Goal: Task Accomplishment & Management: Use online tool/utility

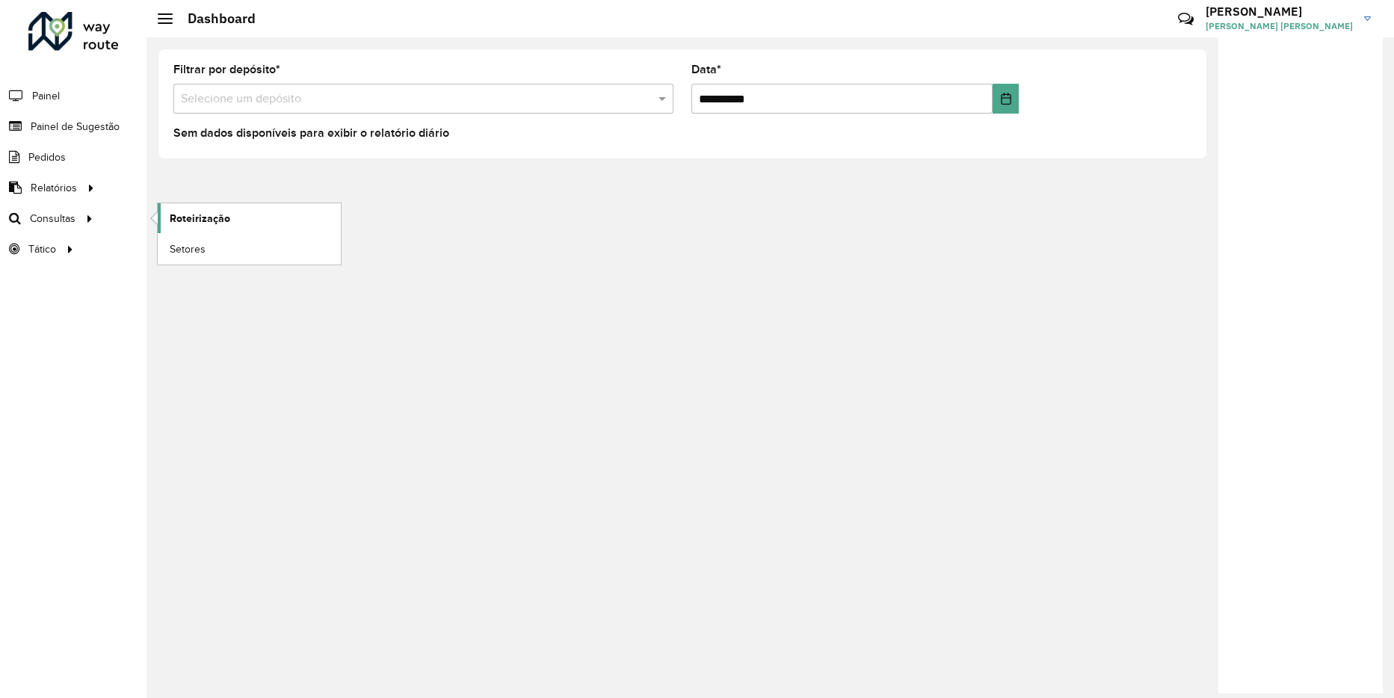
click at [179, 217] on span "Roteirização" at bounding box center [200, 219] width 61 height 16
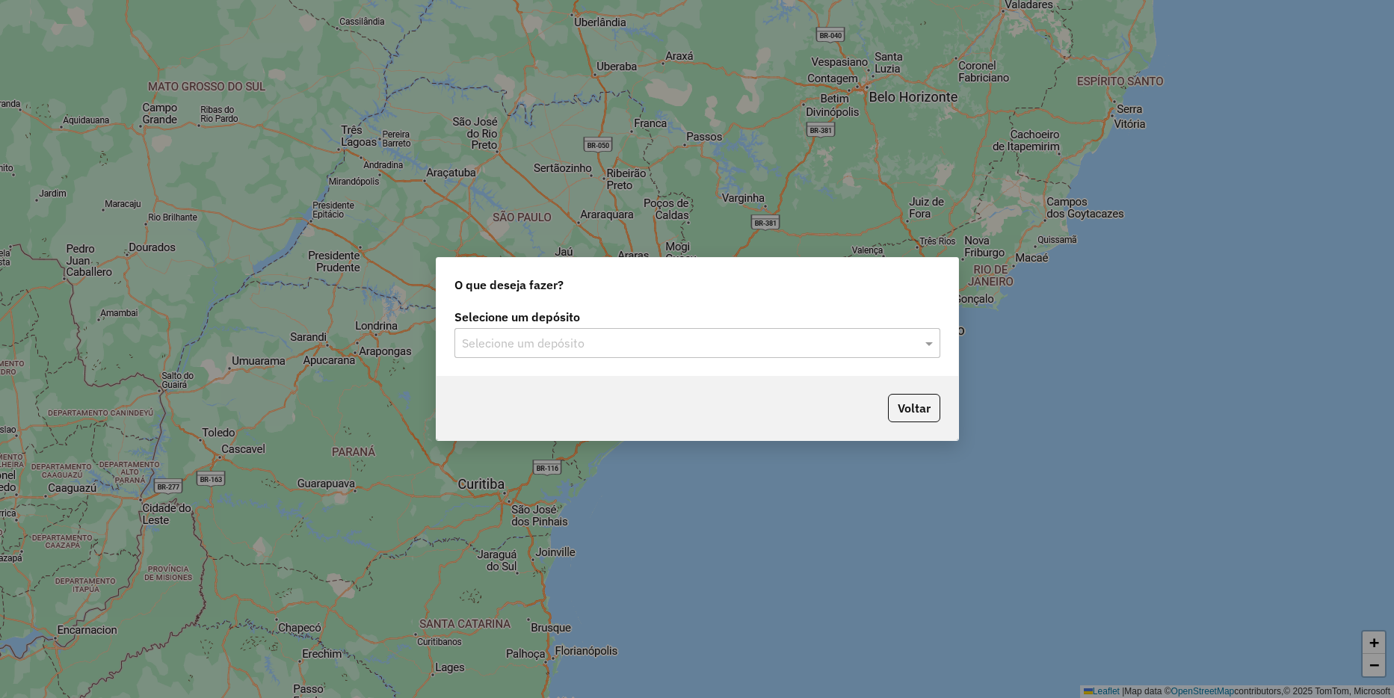
click at [569, 342] on input "text" at bounding box center [682, 344] width 441 height 18
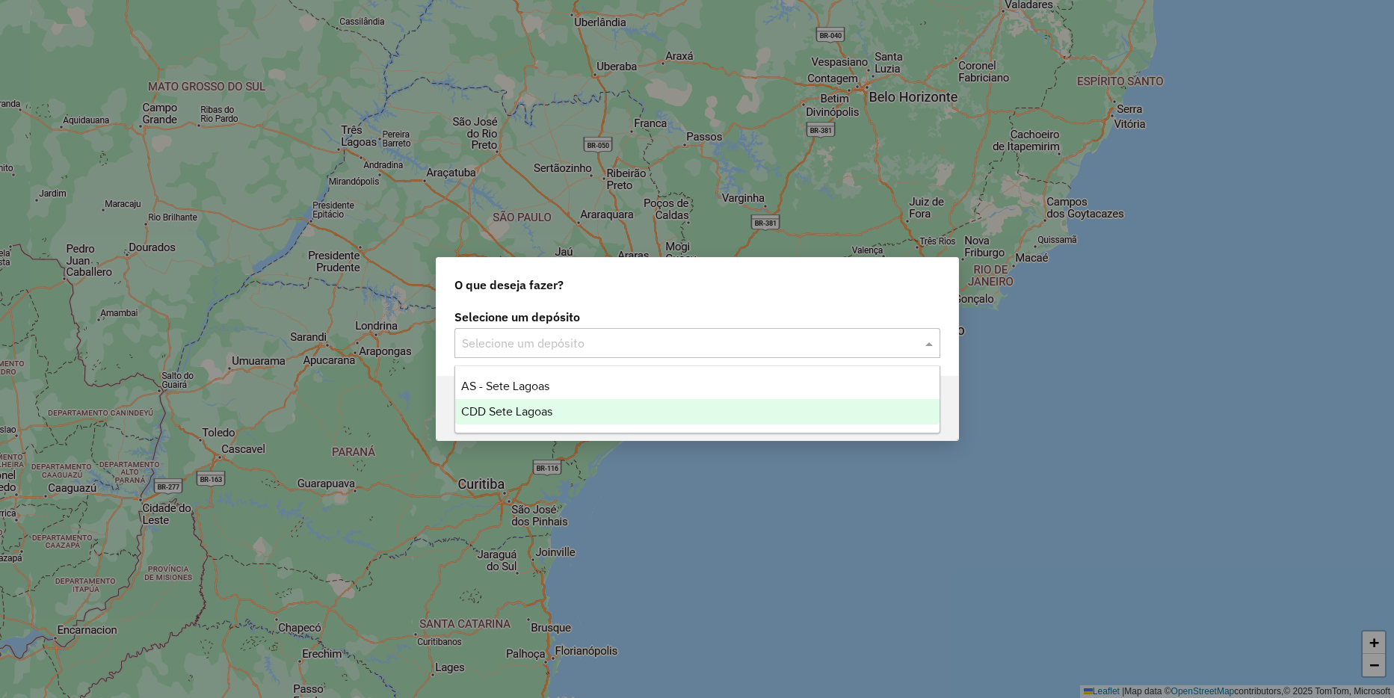
click at [548, 415] on span "CDD Sete Lagoas" at bounding box center [506, 411] width 91 height 13
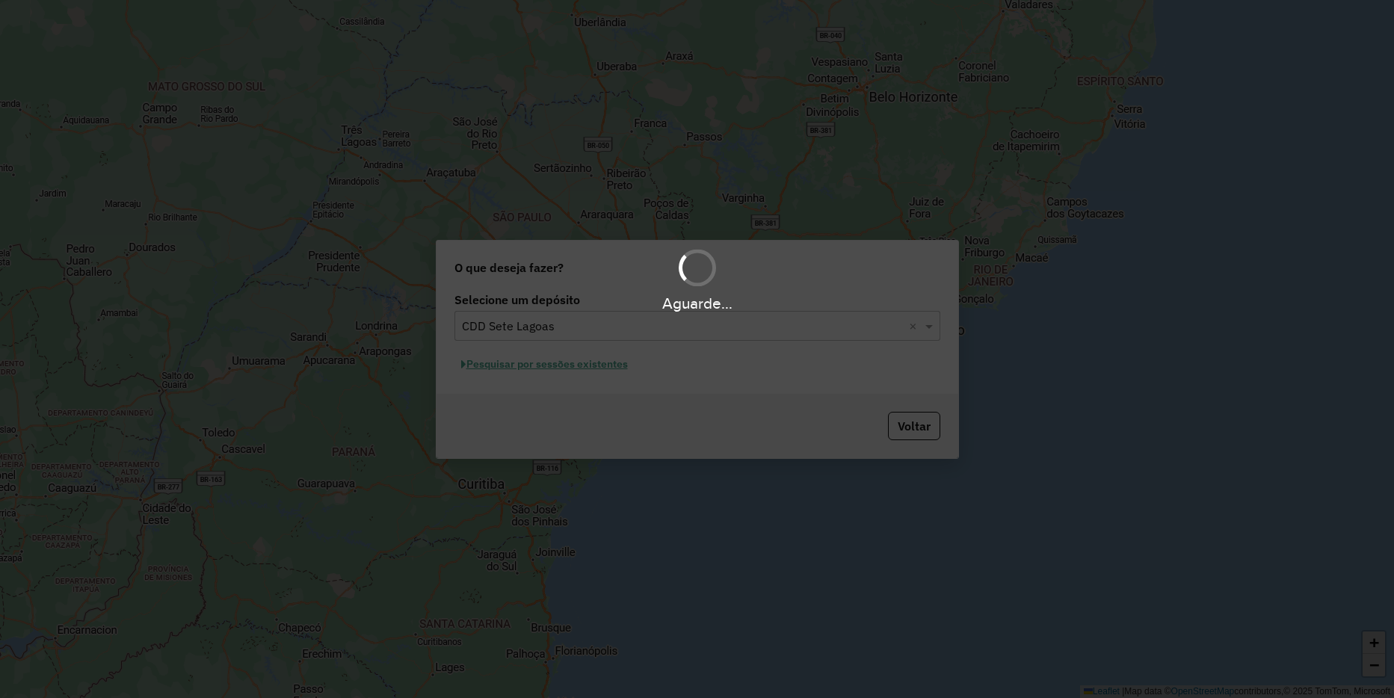
click at [562, 364] on div "Aguarde..." at bounding box center [697, 349] width 1394 height 698
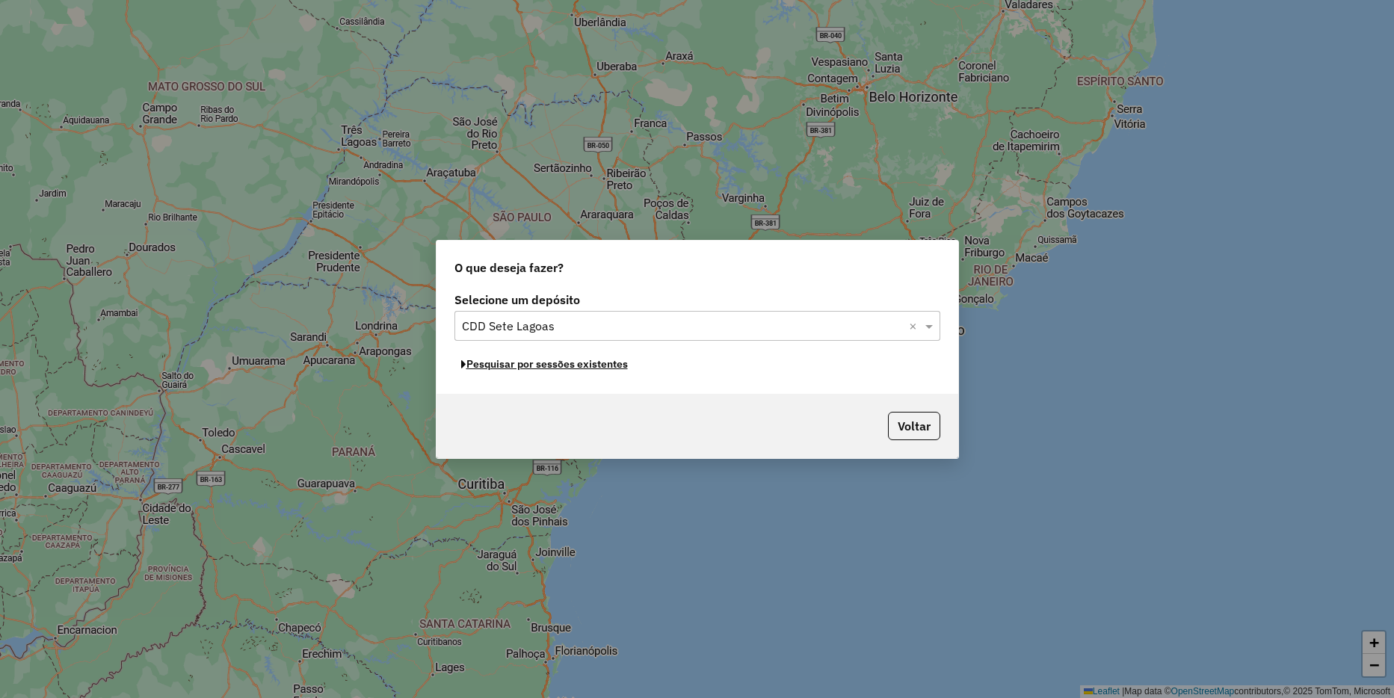
click at [562, 364] on button "Pesquisar por sessões existentes" at bounding box center [544, 364] width 180 height 23
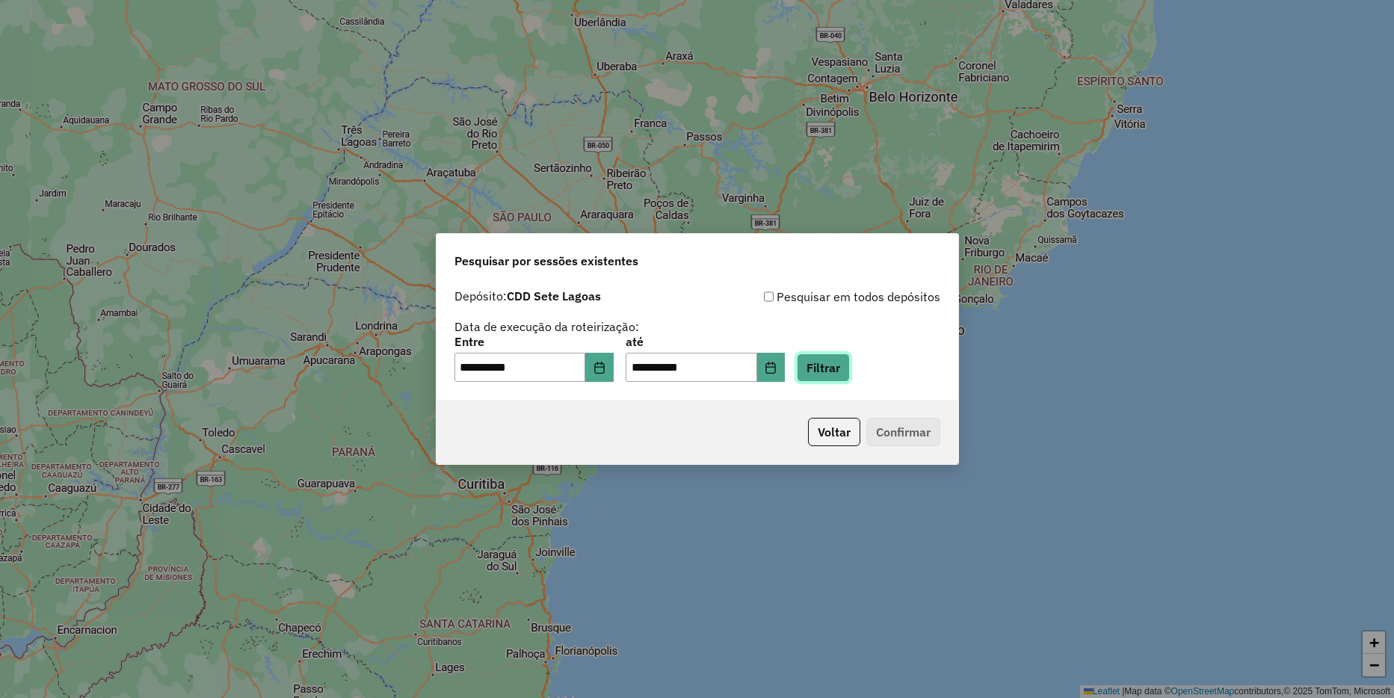
click at [850, 375] on button "Filtrar" at bounding box center [823, 367] width 53 height 28
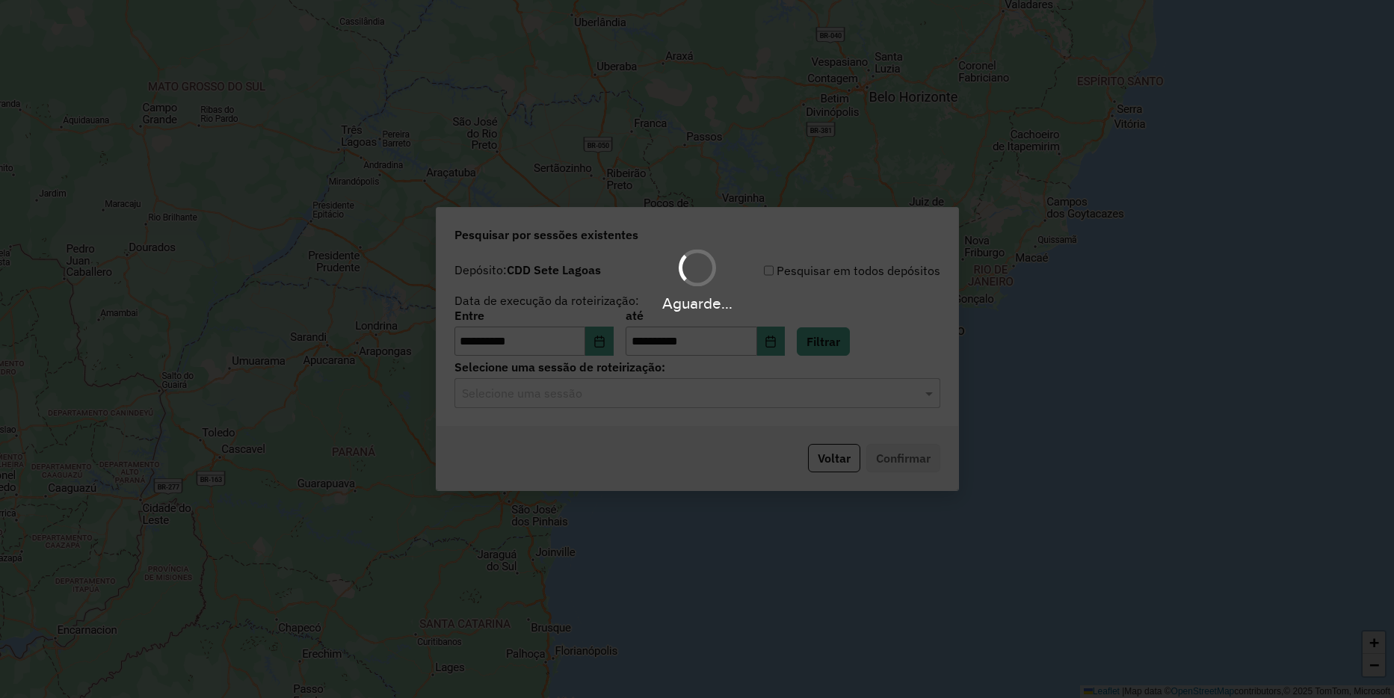
click at [596, 398] on input "text" at bounding box center [682, 394] width 441 height 18
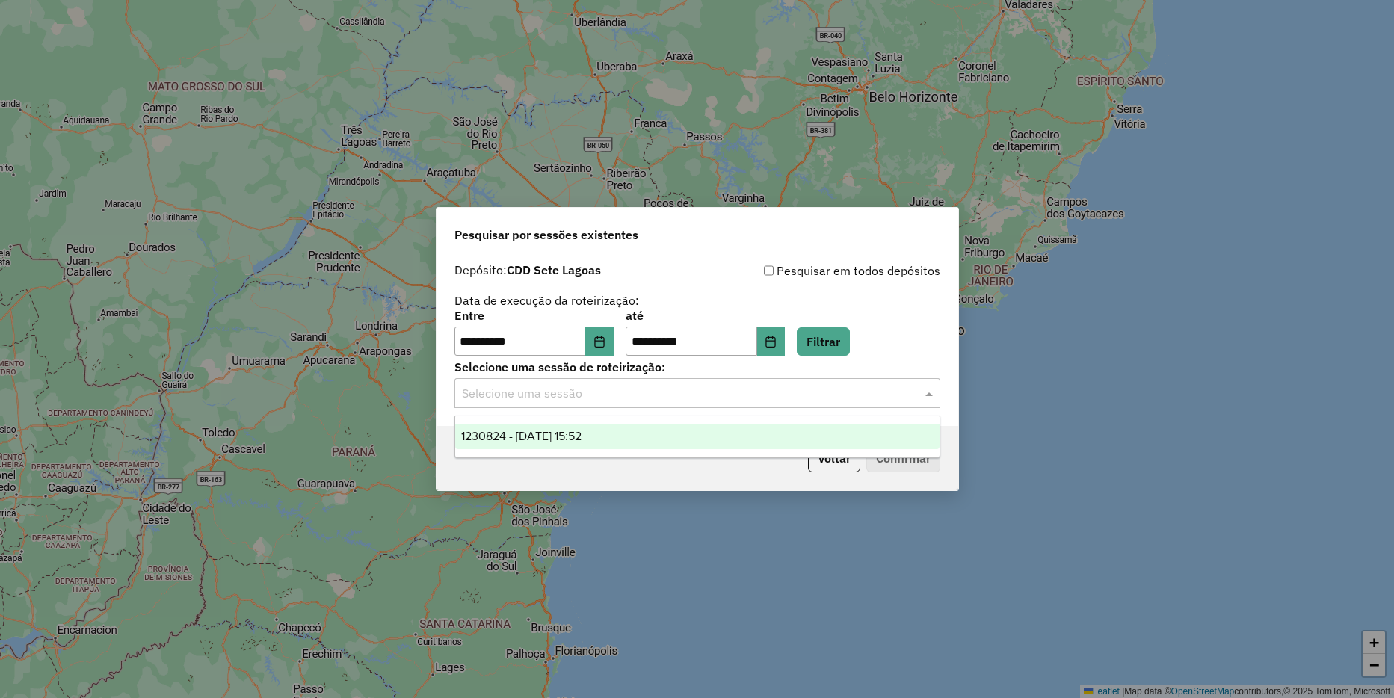
click at [596, 398] on input "text" at bounding box center [682, 394] width 441 height 18
click at [918, 293] on div "**********" at bounding box center [697, 309] width 486 height 95
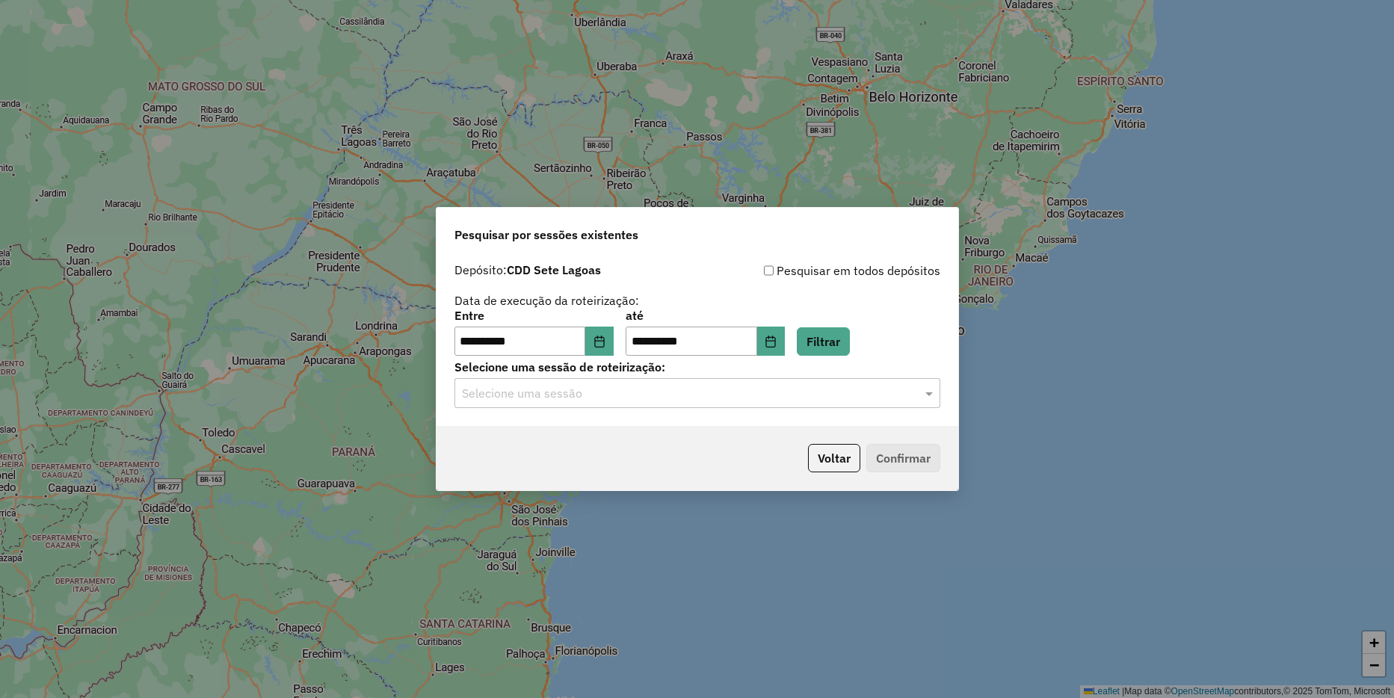
click at [646, 394] on input "text" at bounding box center [682, 394] width 441 height 18
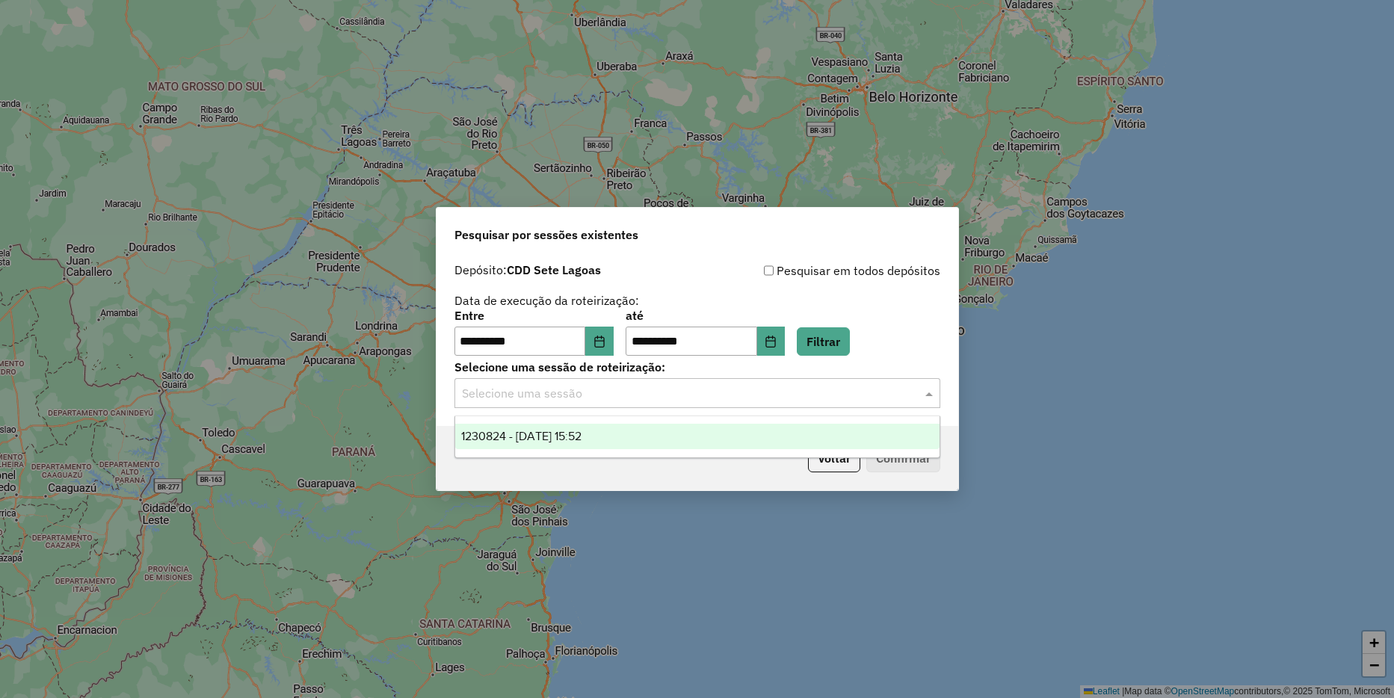
click at [611, 433] on div "1230824 - 18/08/2025 15:52" at bounding box center [697, 436] width 484 height 25
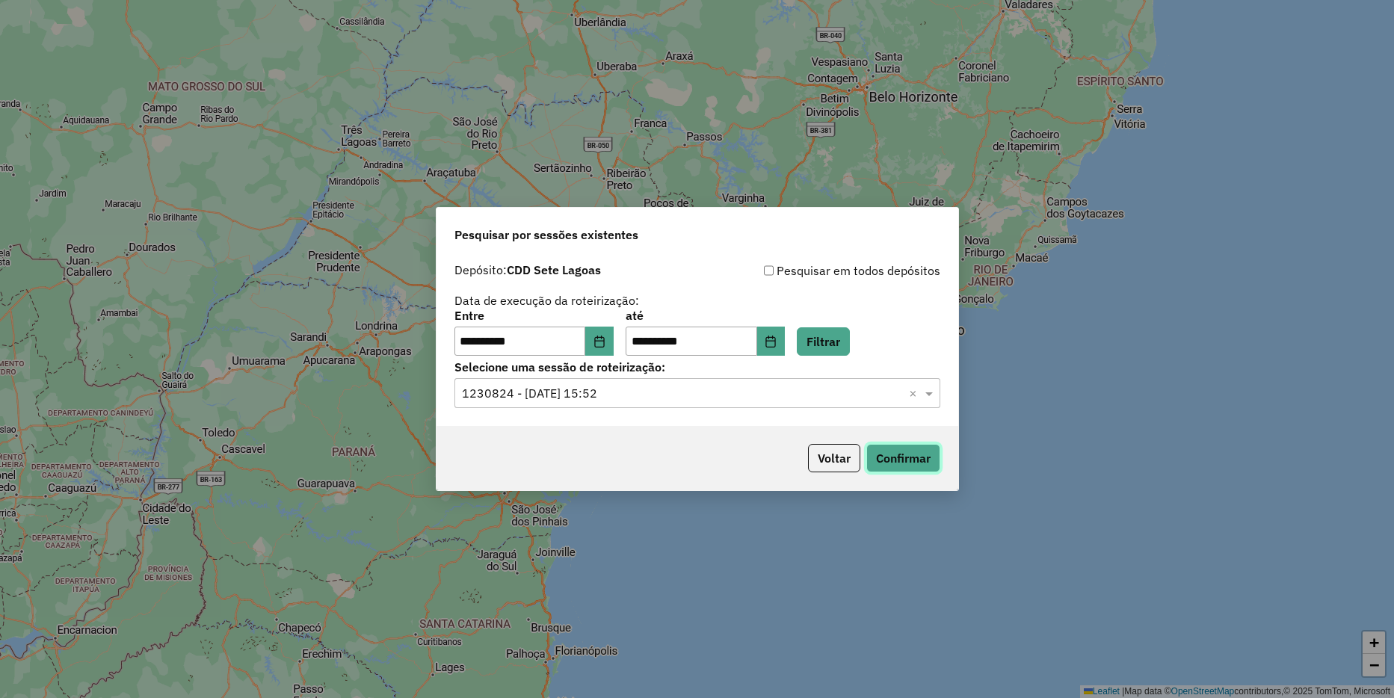
click at [909, 464] on button "Confirmar" at bounding box center [903, 458] width 74 height 28
click at [604, 341] on icon "Choose Date" at bounding box center [599, 341] width 10 height 12
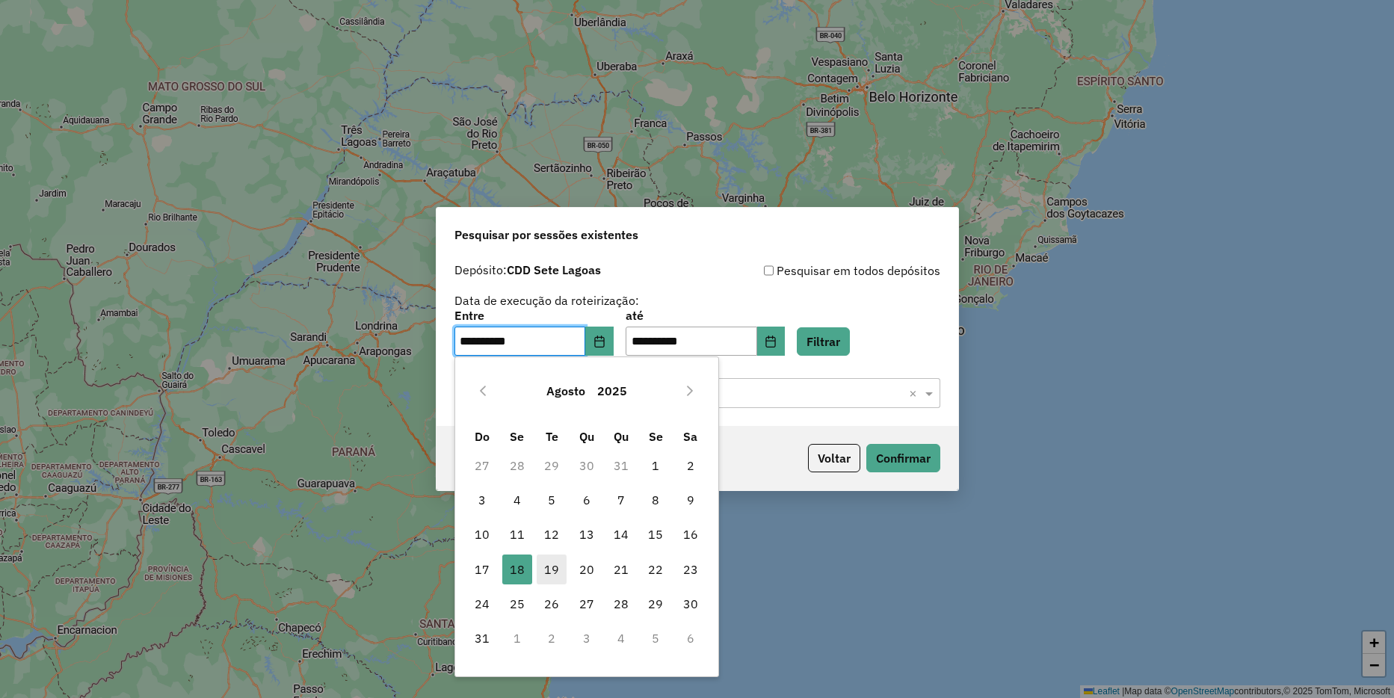
click at [555, 569] on span "19" at bounding box center [551, 569] width 30 height 30
type input "**********"
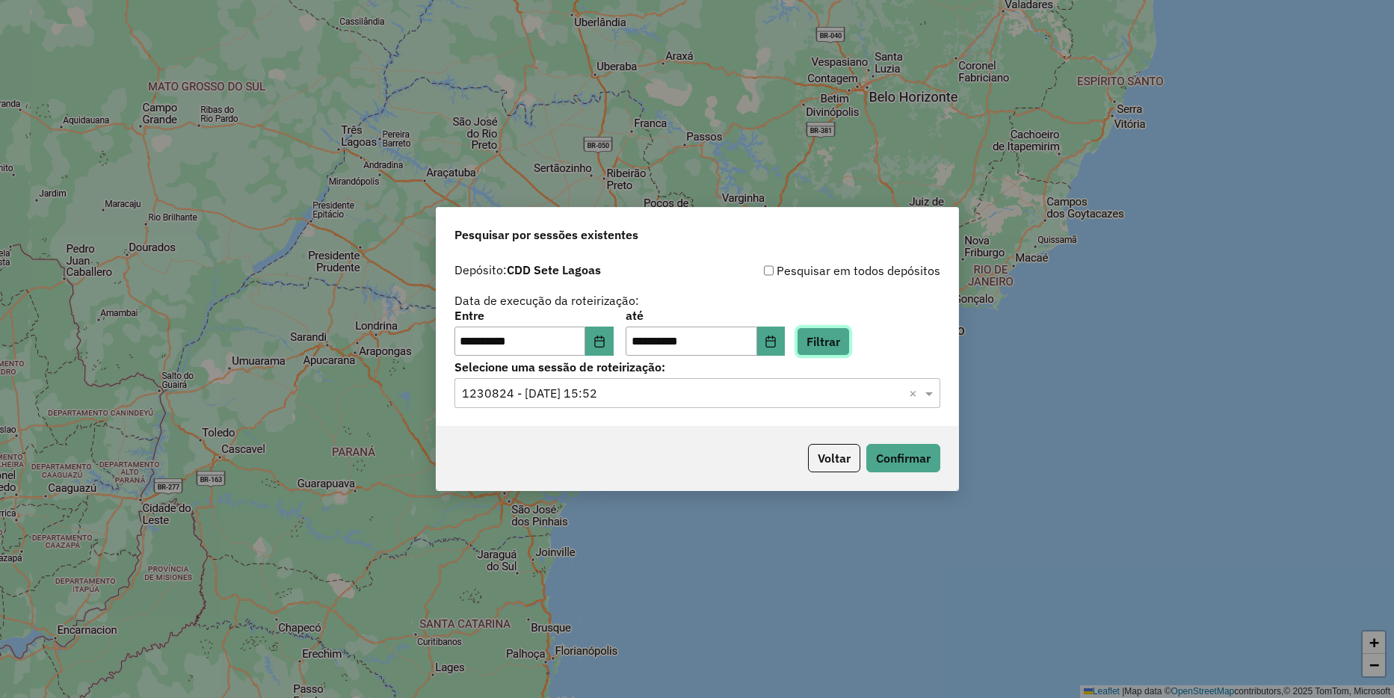
click at [849, 341] on button "Filtrar" at bounding box center [823, 341] width 53 height 28
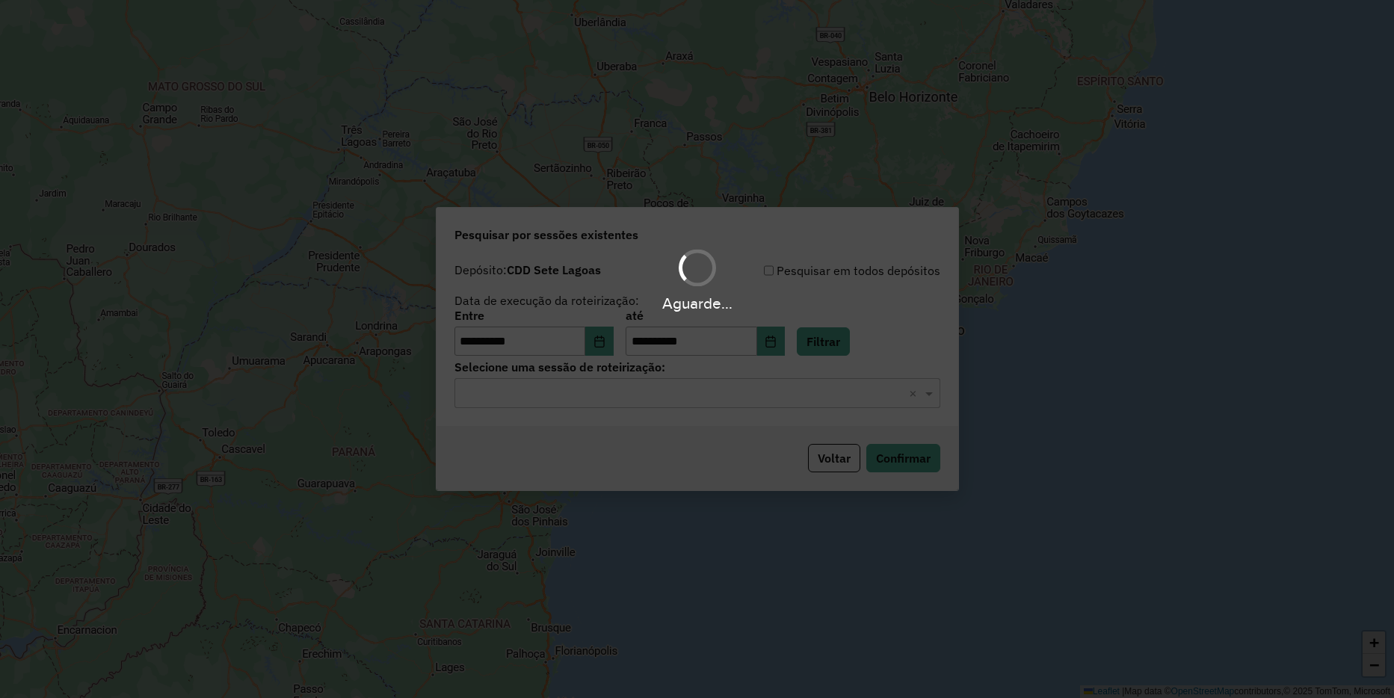
click at [614, 399] on hb-app "**********" at bounding box center [697, 349] width 1394 height 698
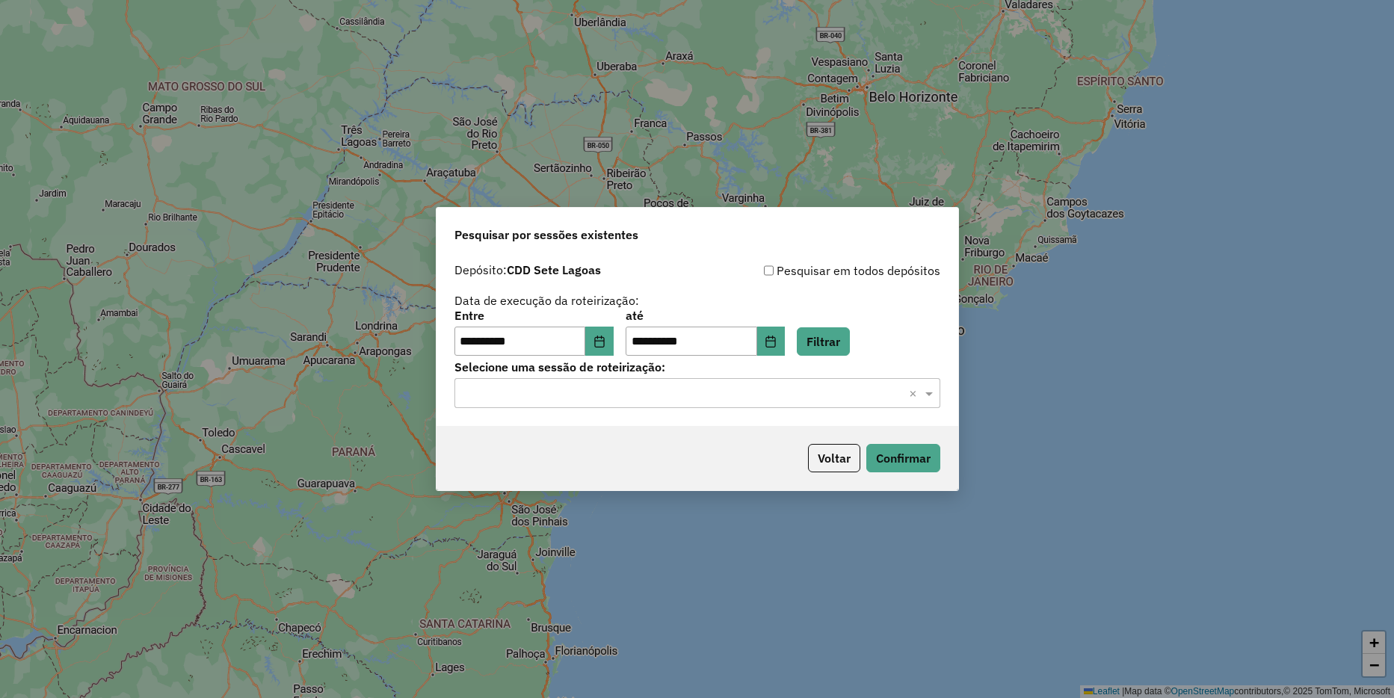
click at [614, 399] on input "text" at bounding box center [682, 394] width 441 height 18
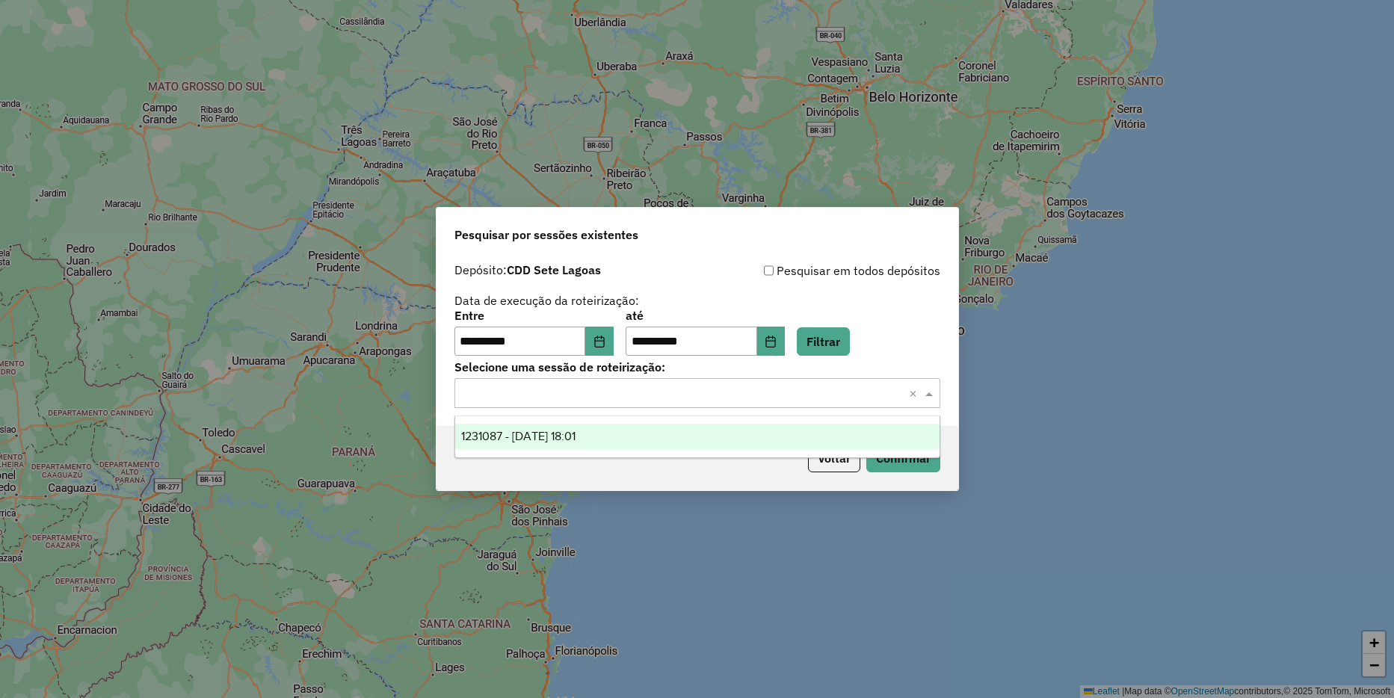
click at [617, 439] on div "1231087 - 19/08/2025 18:01" at bounding box center [697, 436] width 484 height 25
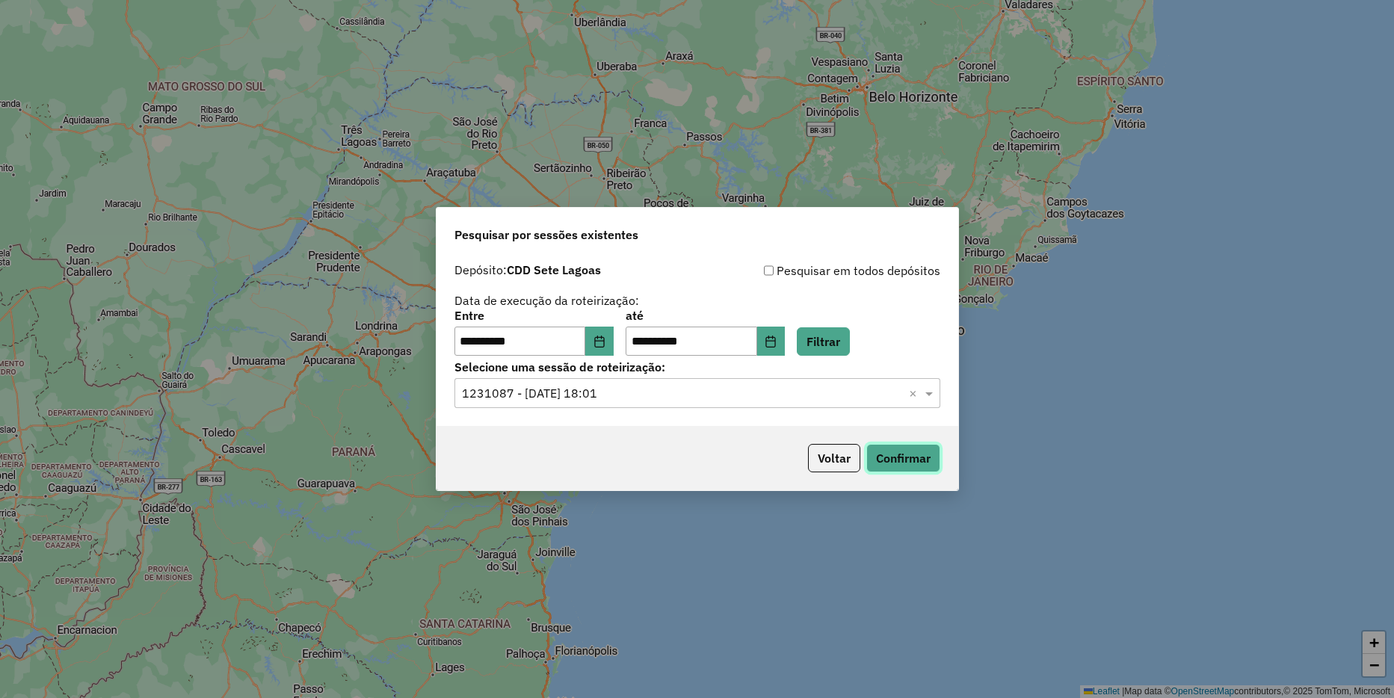
click at [906, 456] on button "Confirmar" at bounding box center [903, 458] width 74 height 28
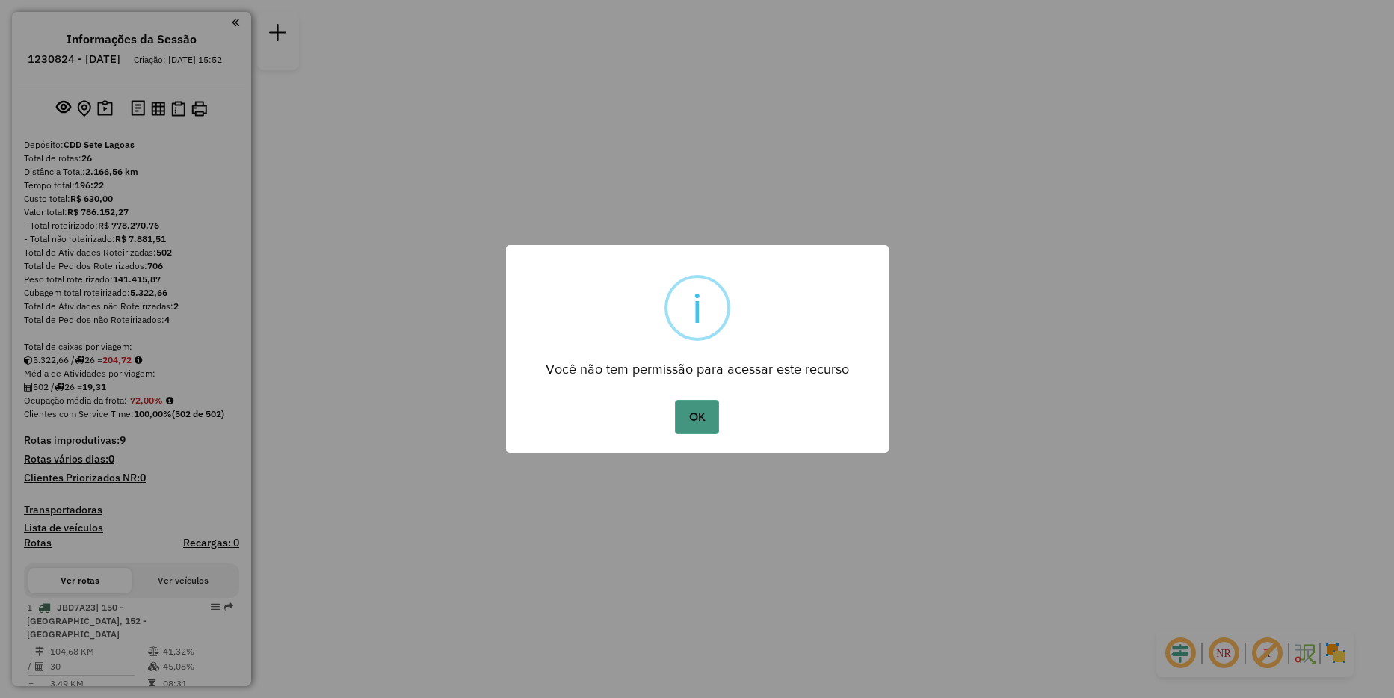
click at [695, 419] on button "OK" at bounding box center [697, 417] width 44 height 34
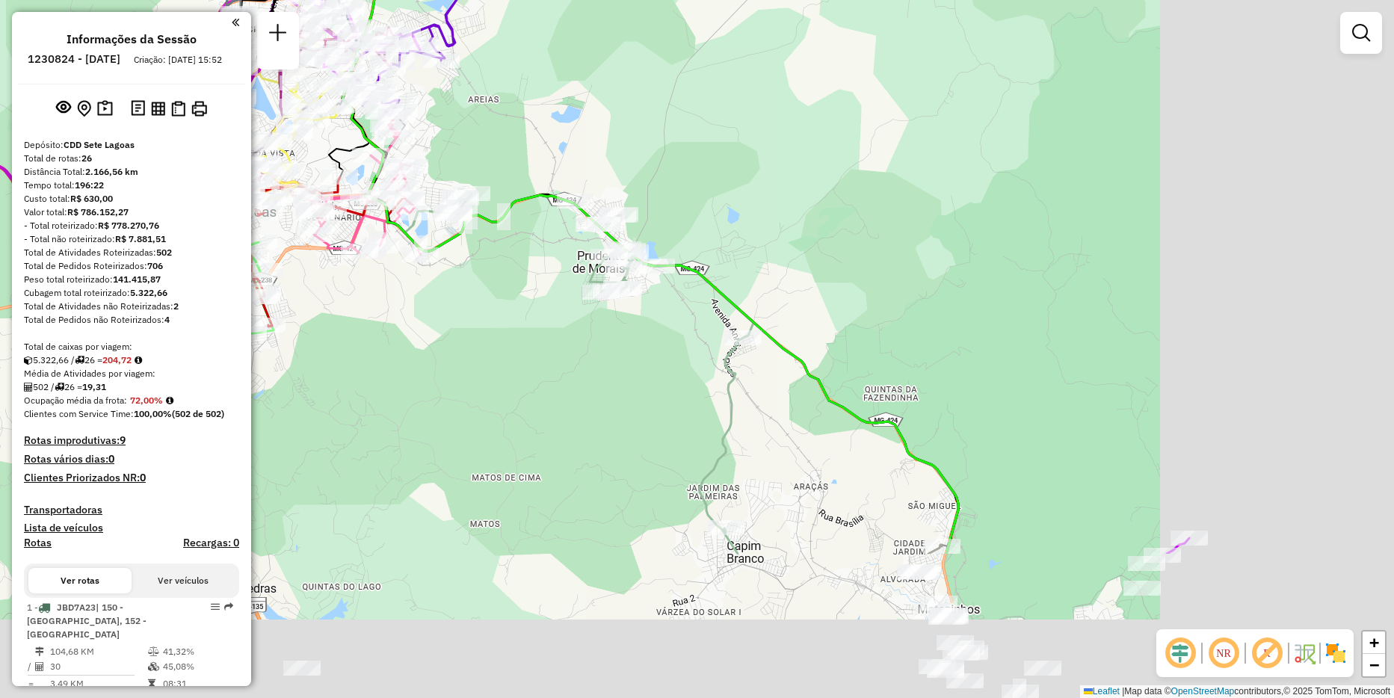
drag, startPoint x: 1046, startPoint y: 463, endPoint x: 695, endPoint y: 224, distance: 424.4
click at [695, 224] on div "Janela de atendimento Grade de atendimento Capacidade Transportadoras Veículos …" at bounding box center [697, 349] width 1394 height 698
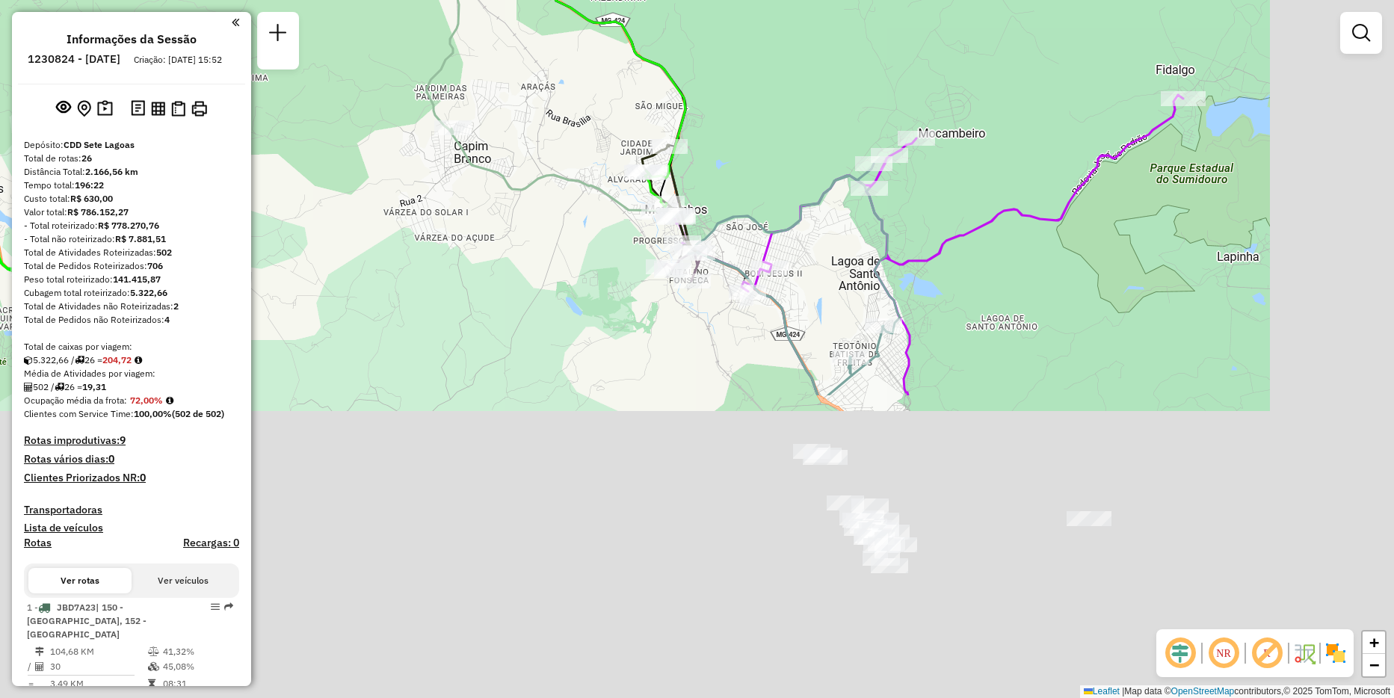
drag, startPoint x: 709, startPoint y: 549, endPoint x: 480, endPoint y: 176, distance: 437.8
click at [480, 176] on icon at bounding box center [395, 1] width 581 height 420
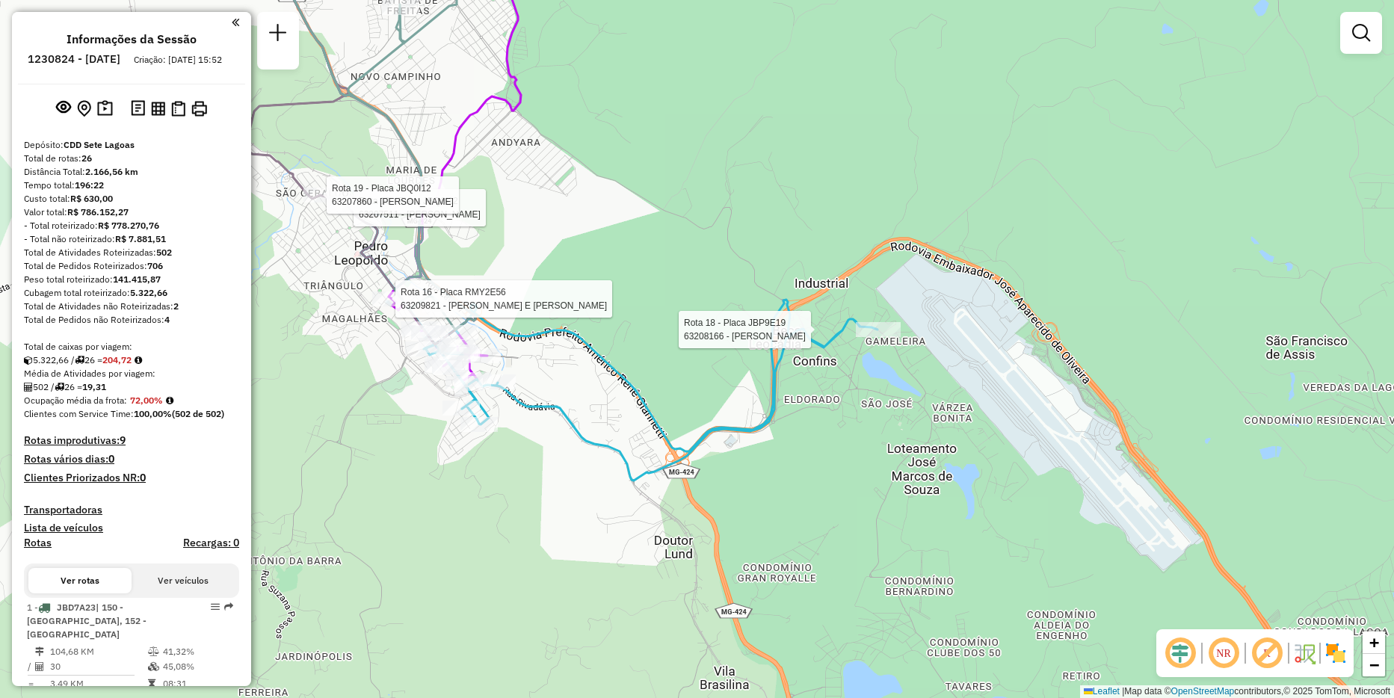
click at [872, 337] on div at bounding box center [878, 329] width 45 height 15
select select "**********"
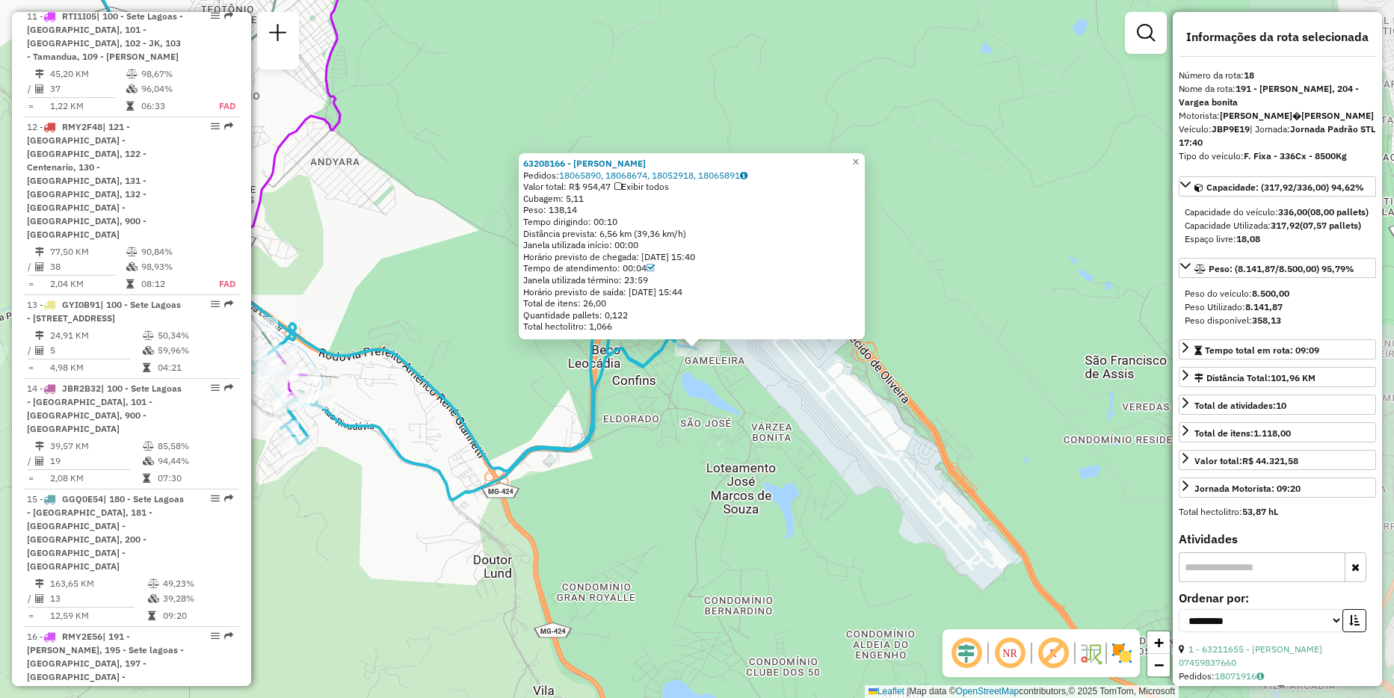
scroll to position [2251, 0]
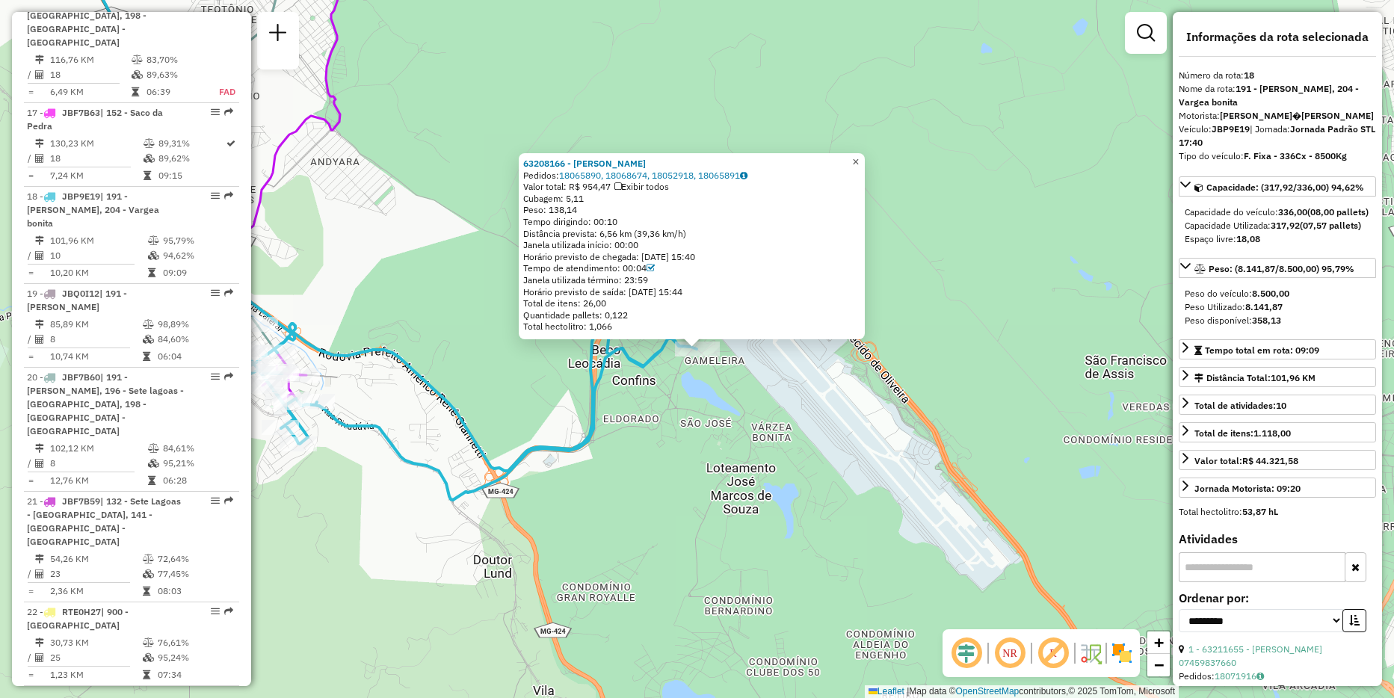
click at [859, 163] on span "×" at bounding box center [855, 161] width 7 height 13
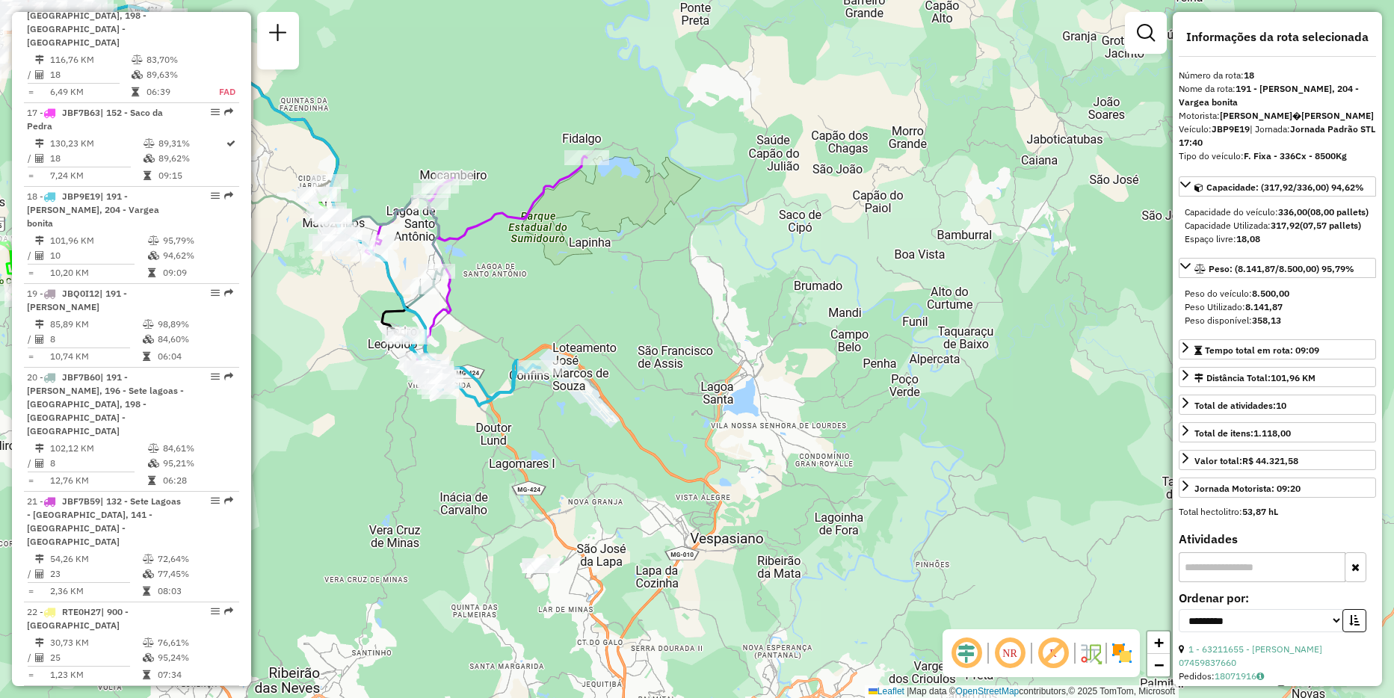
scroll to position [2176, 0]
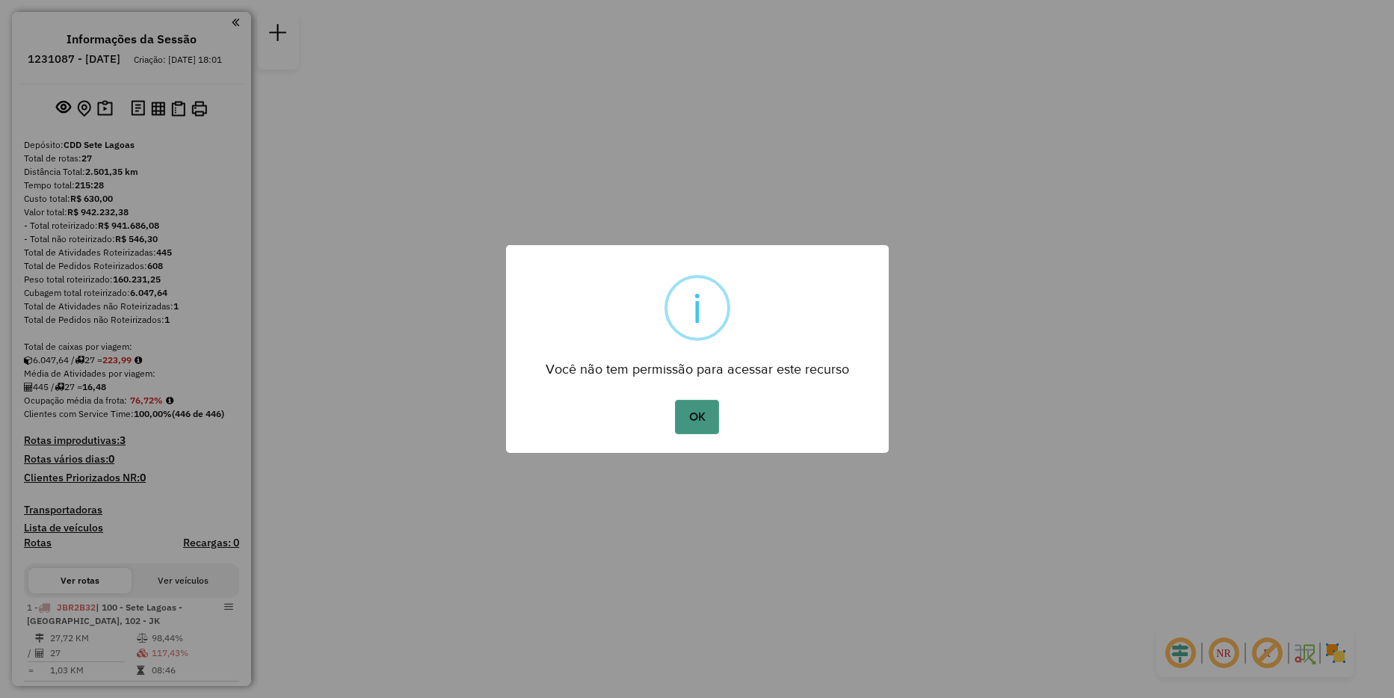
click at [699, 412] on button "OK" at bounding box center [697, 417] width 44 height 34
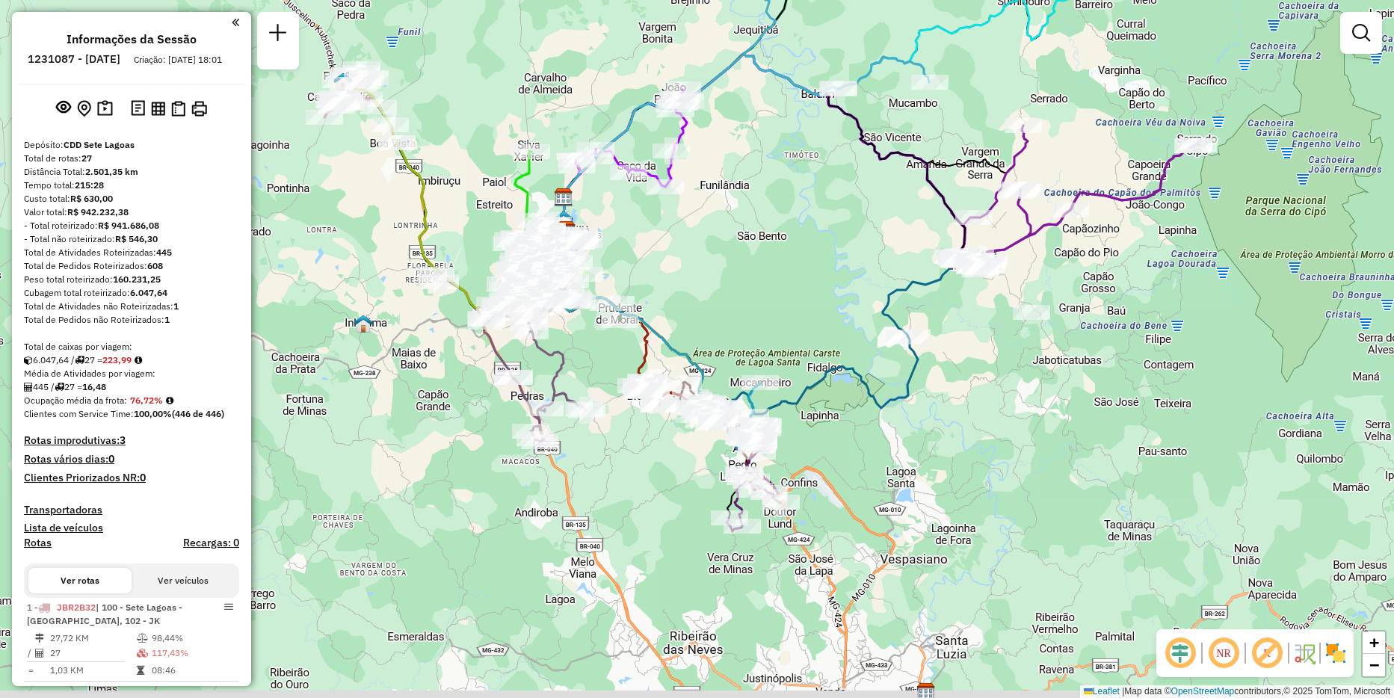
drag, startPoint x: 767, startPoint y: 621, endPoint x: 810, endPoint y: 519, distance: 110.5
click at [810, 519] on div "Janela de atendimento Grade de atendimento Capacidade Transportadoras Veículos …" at bounding box center [697, 349] width 1394 height 698
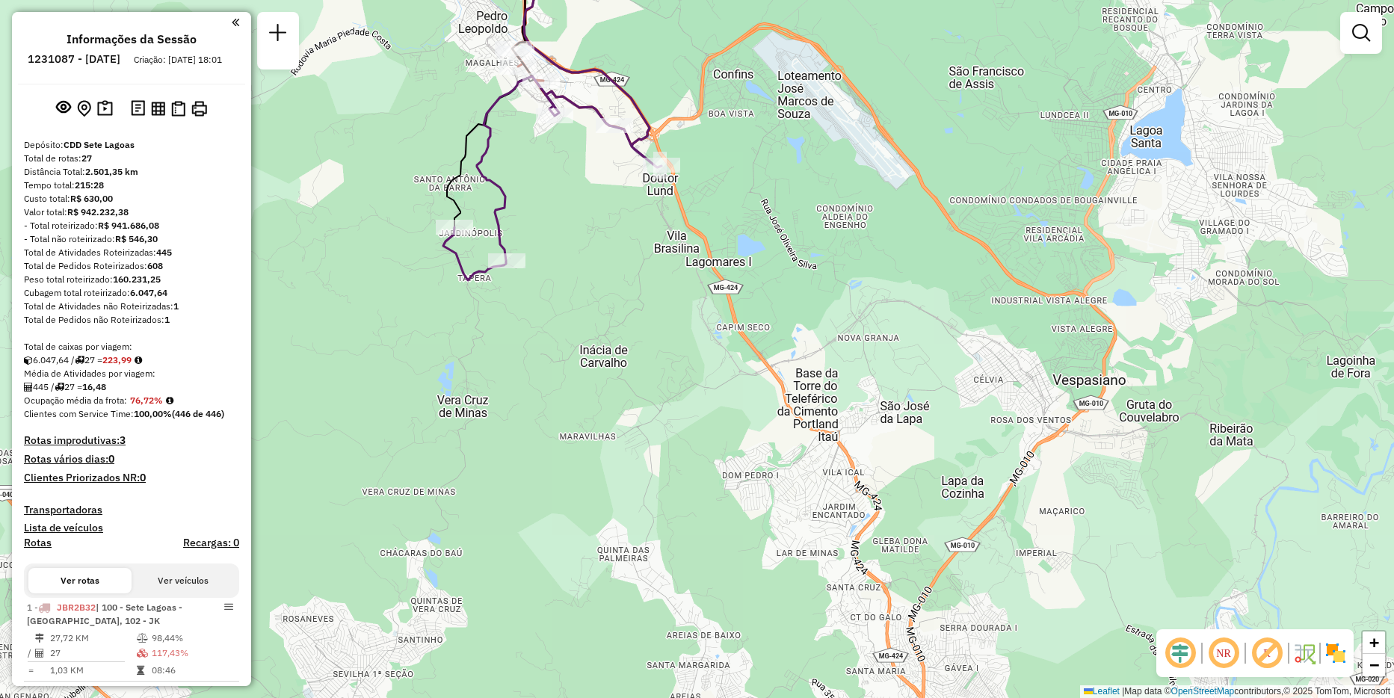
drag, startPoint x: 832, startPoint y: 571, endPoint x: 656, endPoint y: 217, distance: 395.7
click at [656, 217] on div "Janela de atendimento Grade de atendimento Capacidade Transportadoras Veículos …" at bounding box center [697, 349] width 1394 height 698
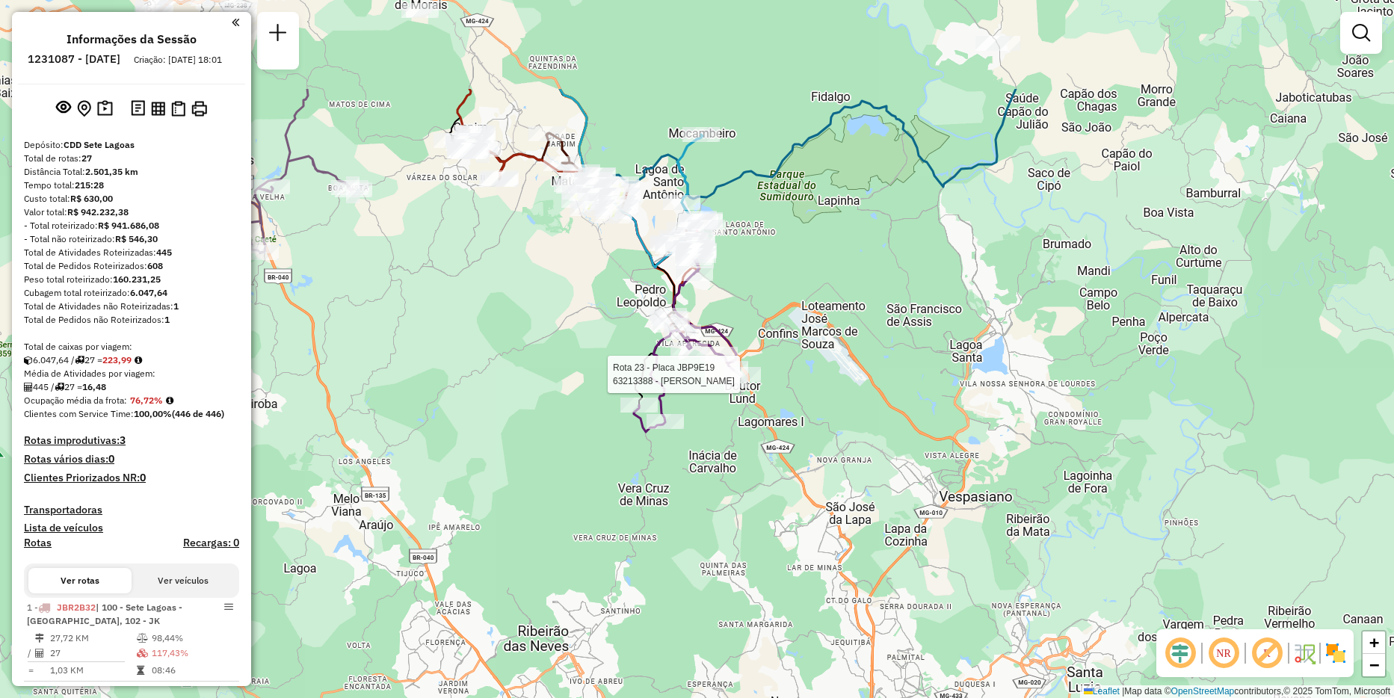
drag, startPoint x: 732, startPoint y: 306, endPoint x: 755, endPoint y: 460, distance: 155.7
click at [755, 460] on div "Rota 23 - Placa JBP9E19 63213388 - KARLA ANDREIA Janela de atendimento Grade de…" at bounding box center [697, 349] width 1394 height 698
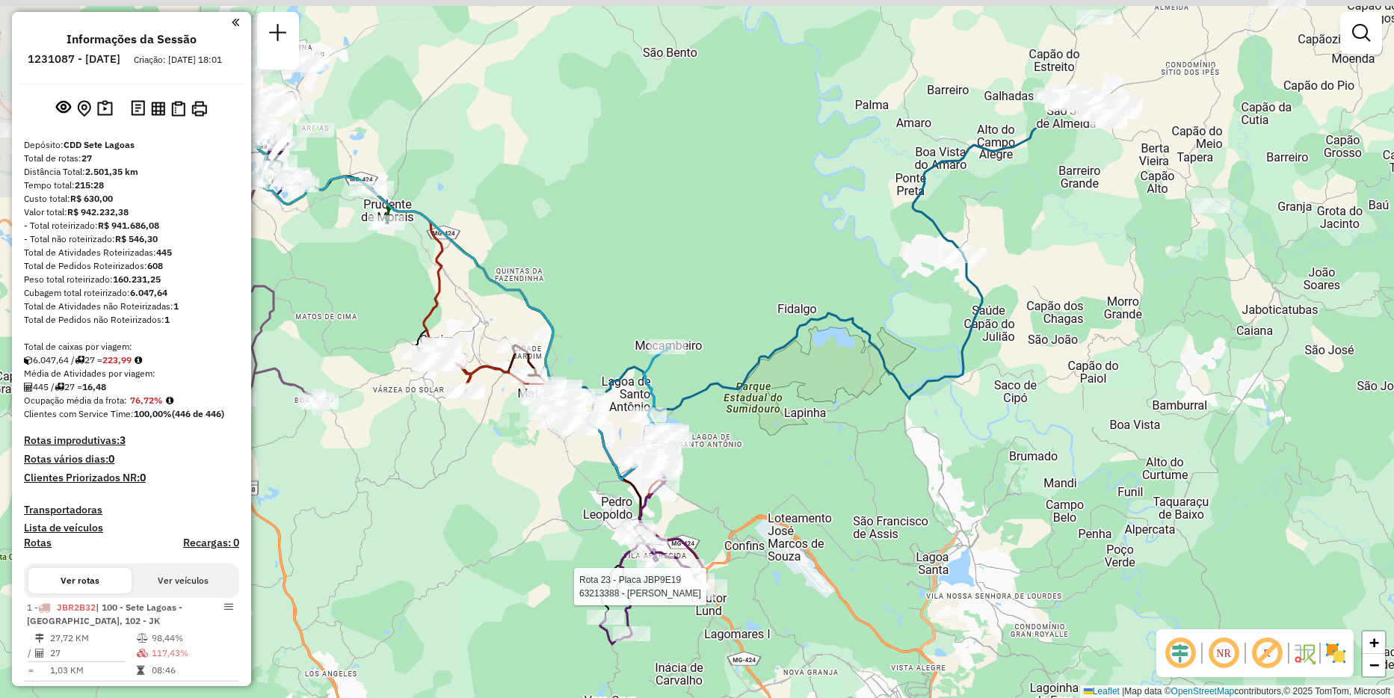
drag, startPoint x: 896, startPoint y: 156, endPoint x: 853, endPoint y: 378, distance: 226.0
click at [853, 378] on div "Rota 23 - Placa JBP9E19 63213388 - KARLA ANDREIA Janela de atendimento Grade de…" at bounding box center [697, 349] width 1394 height 698
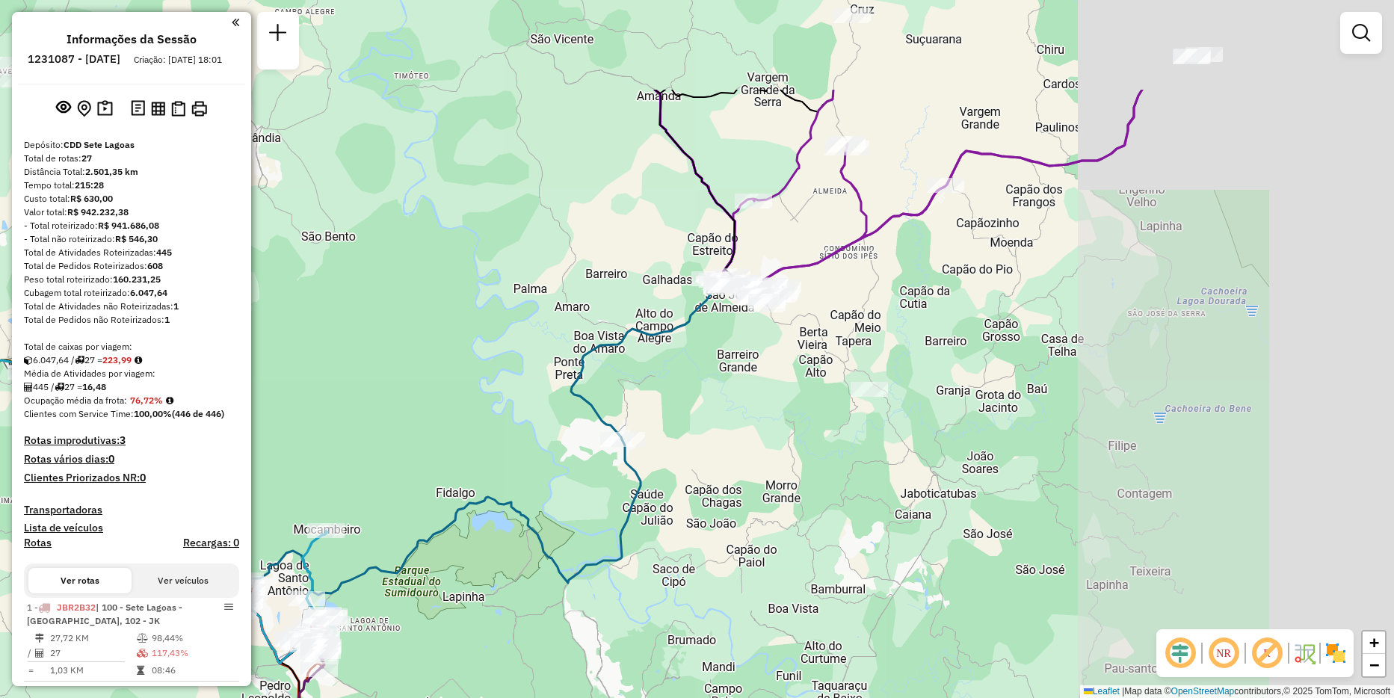
drag, startPoint x: 1017, startPoint y: 224, endPoint x: 662, endPoint y: 395, distance: 393.7
click at [662, 395] on div "Rota 23 - Placa JBP9E19 63213388 - KARLA ANDREIA Janela de atendimento Grade de…" at bounding box center [697, 349] width 1394 height 698
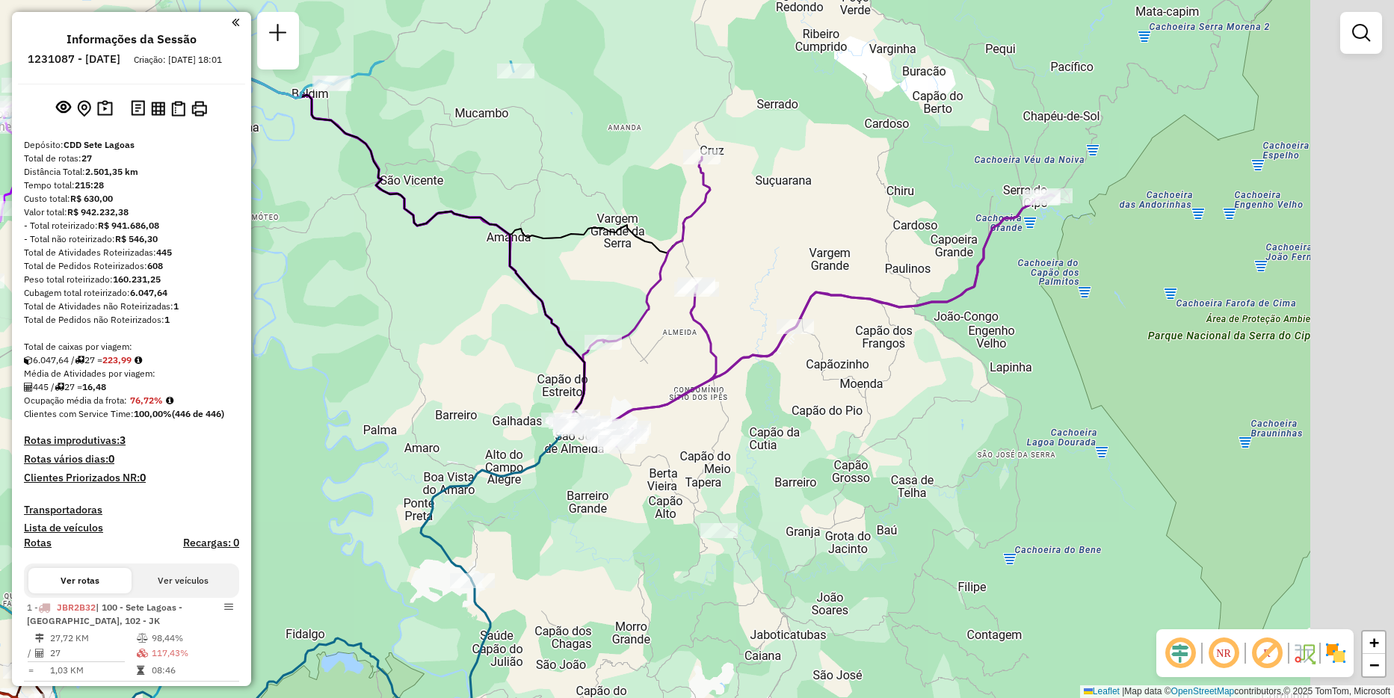
drag, startPoint x: 1087, startPoint y: 198, endPoint x: 966, endPoint y: 313, distance: 167.0
click at [954, 330] on div "Rota 23 - Placa JBP9E19 63213388 - KARLA ANDREIA Janela de atendimento Grade de…" at bounding box center [697, 349] width 1394 height 698
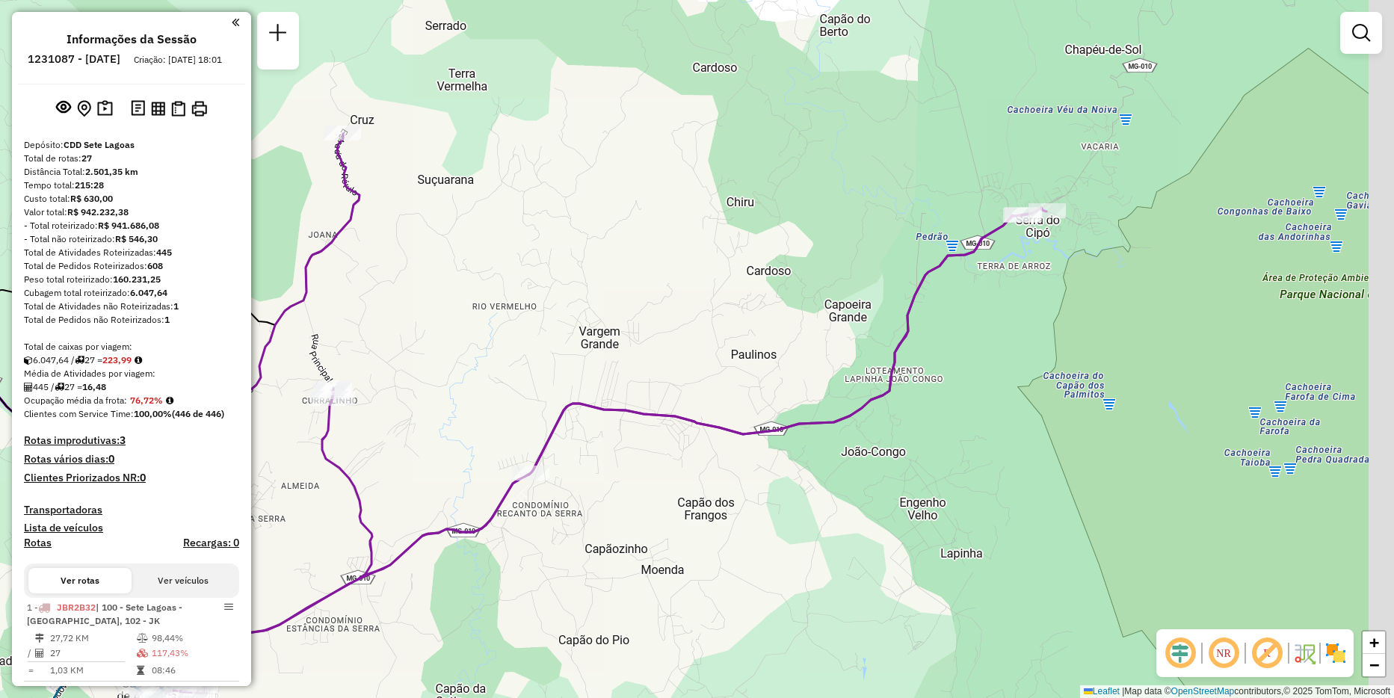
drag, startPoint x: 1009, startPoint y: 240, endPoint x: 1018, endPoint y: 199, distance: 42.1
click at [989, 245] on div "Rota 23 - Placa JBP9E19 63213388 - KARLA ANDREIA Janela de atendimento Grade de…" at bounding box center [697, 349] width 1394 height 698
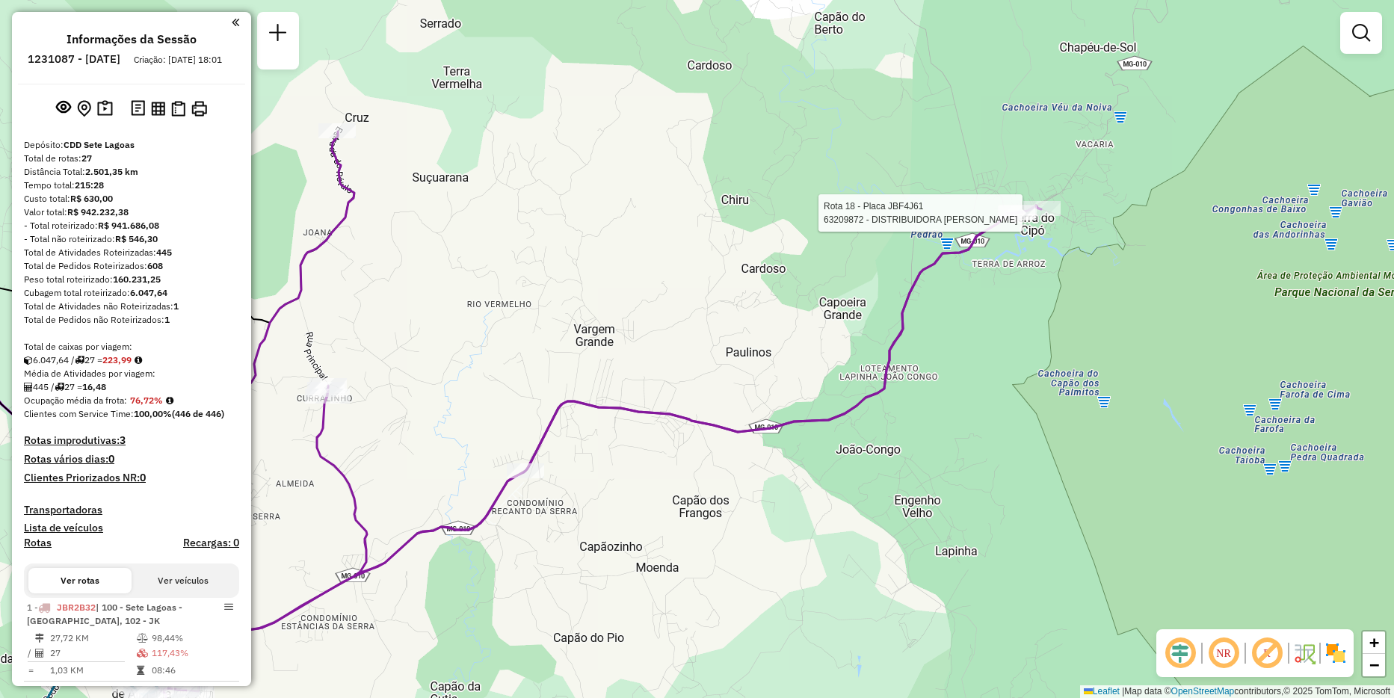
select select "**********"
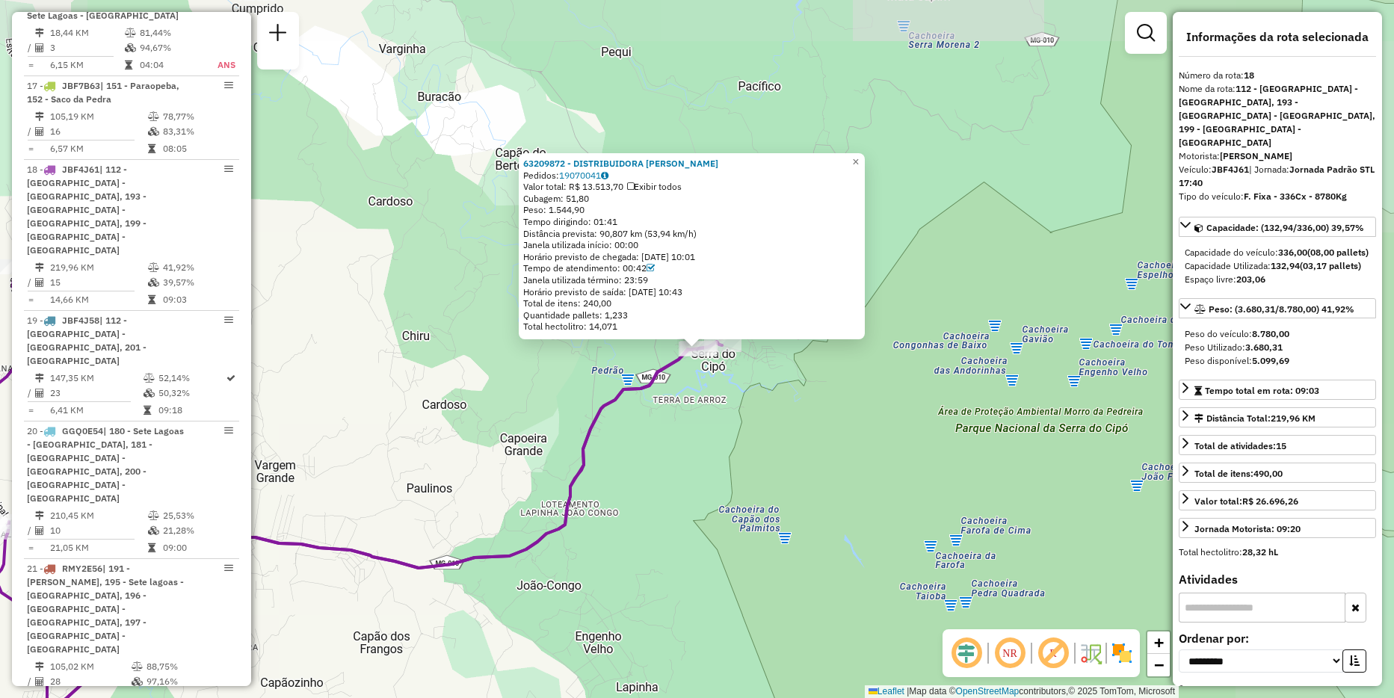
scroll to position [2170, 0]
click at [865, 164] on link "×" at bounding box center [856, 162] width 18 height 18
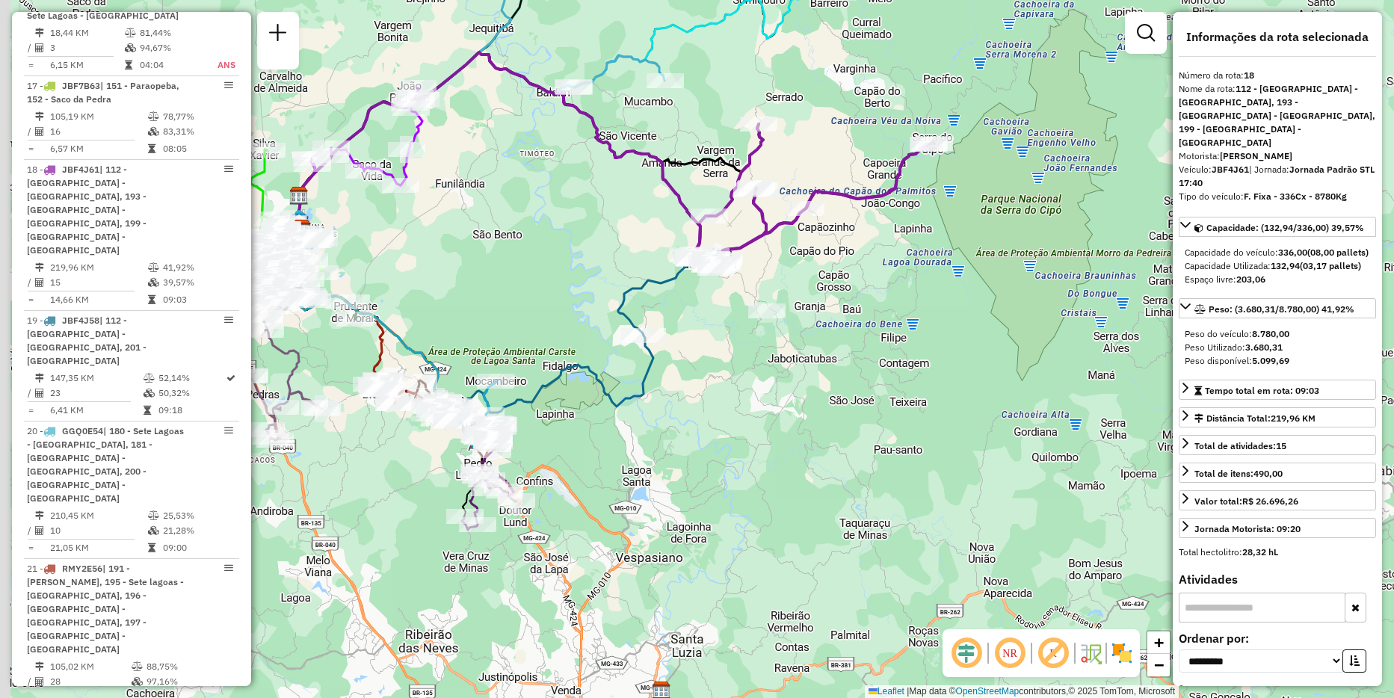
drag, startPoint x: 527, startPoint y: 403, endPoint x: 878, endPoint y: 240, distance: 387.4
click at [878, 240] on div "Janela de atendimento Grade de atendimento Capacidade Transportadoras Veículos …" at bounding box center [697, 349] width 1394 height 698
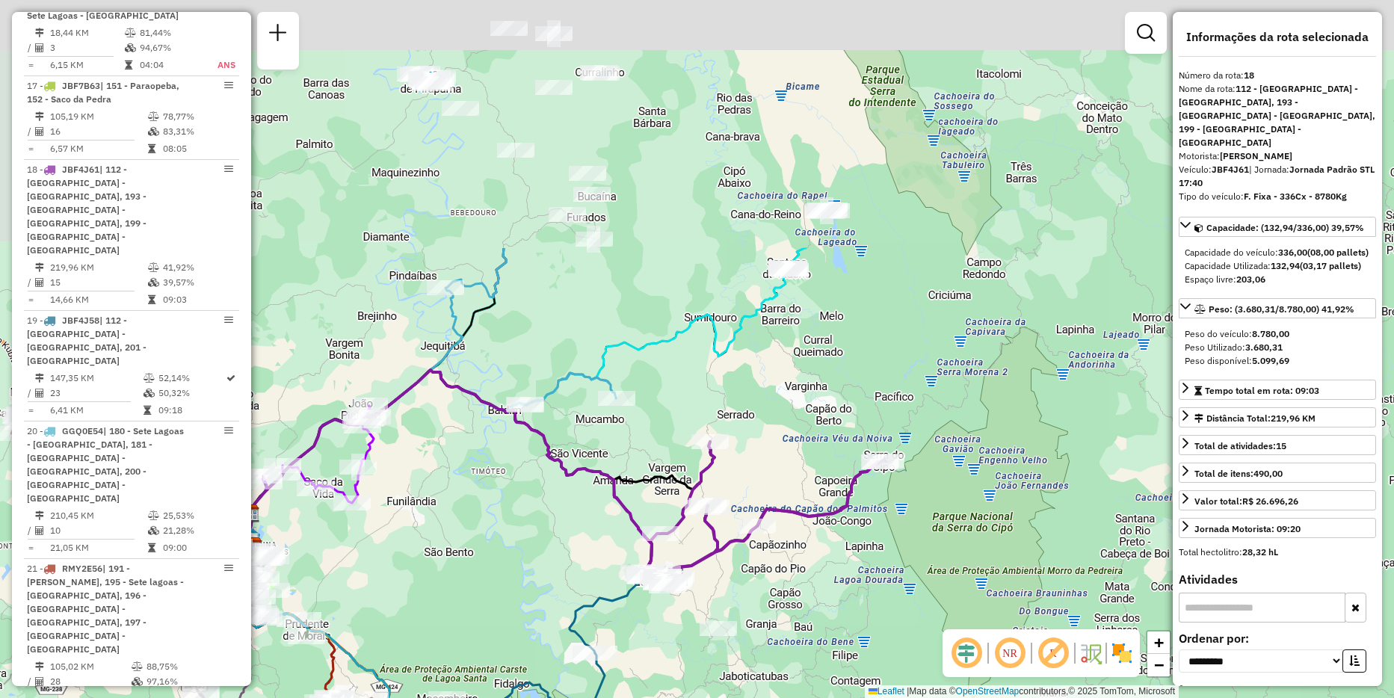
drag, startPoint x: 542, startPoint y: 161, endPoint x: 553, endPoint y: 437, distance: 275.9
click at [492, 485] on div "Janela de atendimento Grade de atendimento Capacidade Transportadoras Veículos …" at bounding box center [697, 349] width 1394 height 698
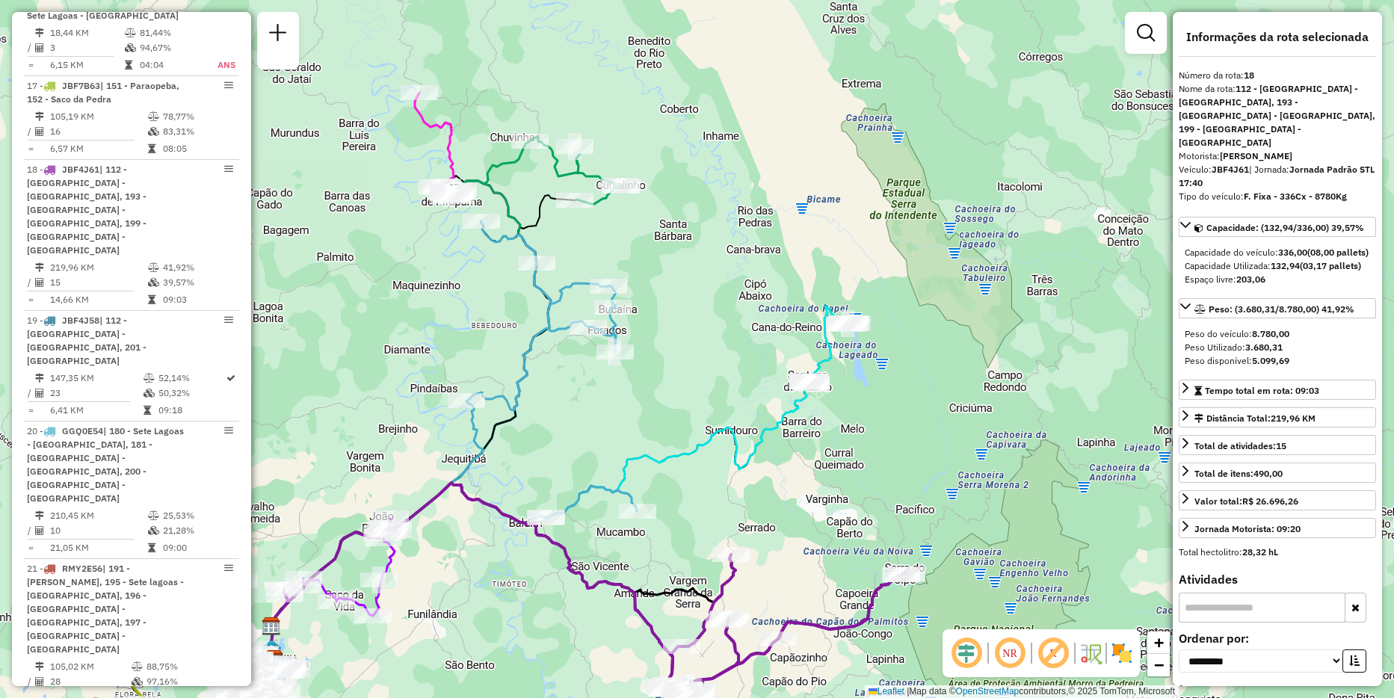
drag, startPoint x: 690, startPoint y: 313, endPoint x: 743, endPoint y: 424, distance: 123.7
click at [748, 428] on div "Janela de atendimento Grade de atendimento Capacidade Transportadoras Veículos …" at bounding box center [697, 349] width 1394 height 698
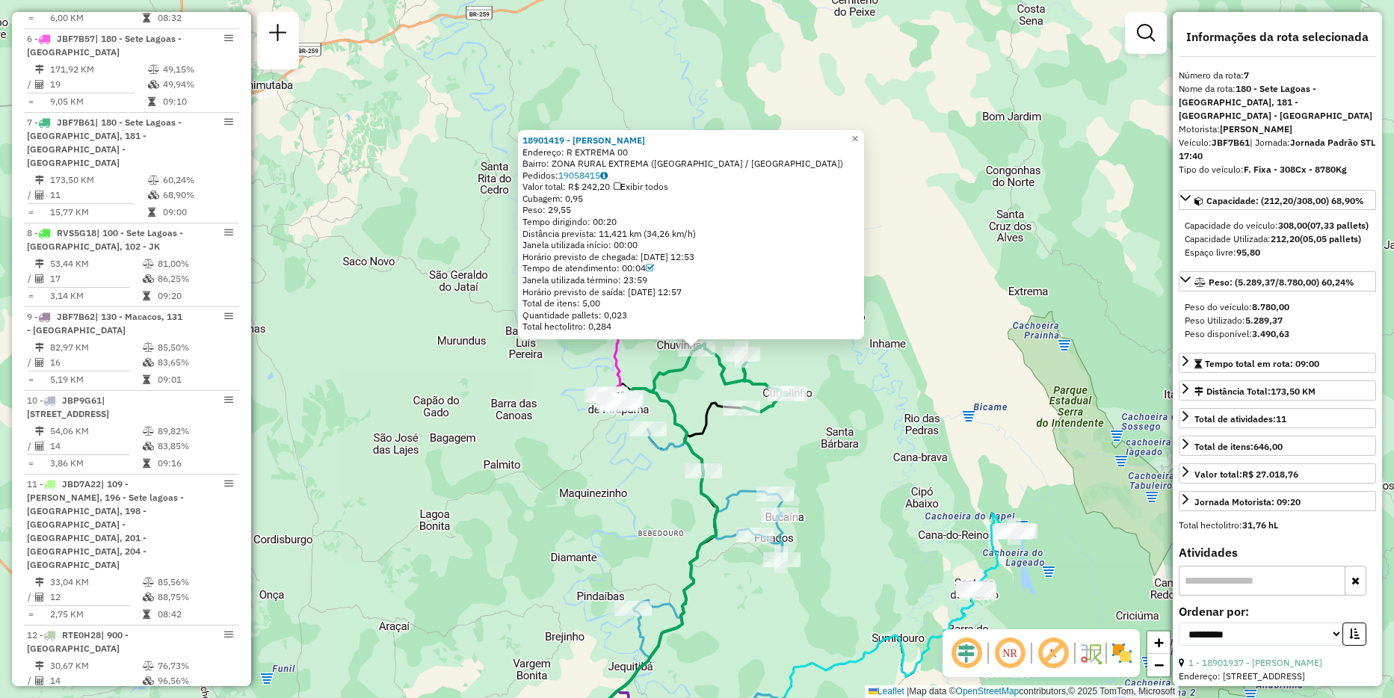
scroll to position [1128, 0]
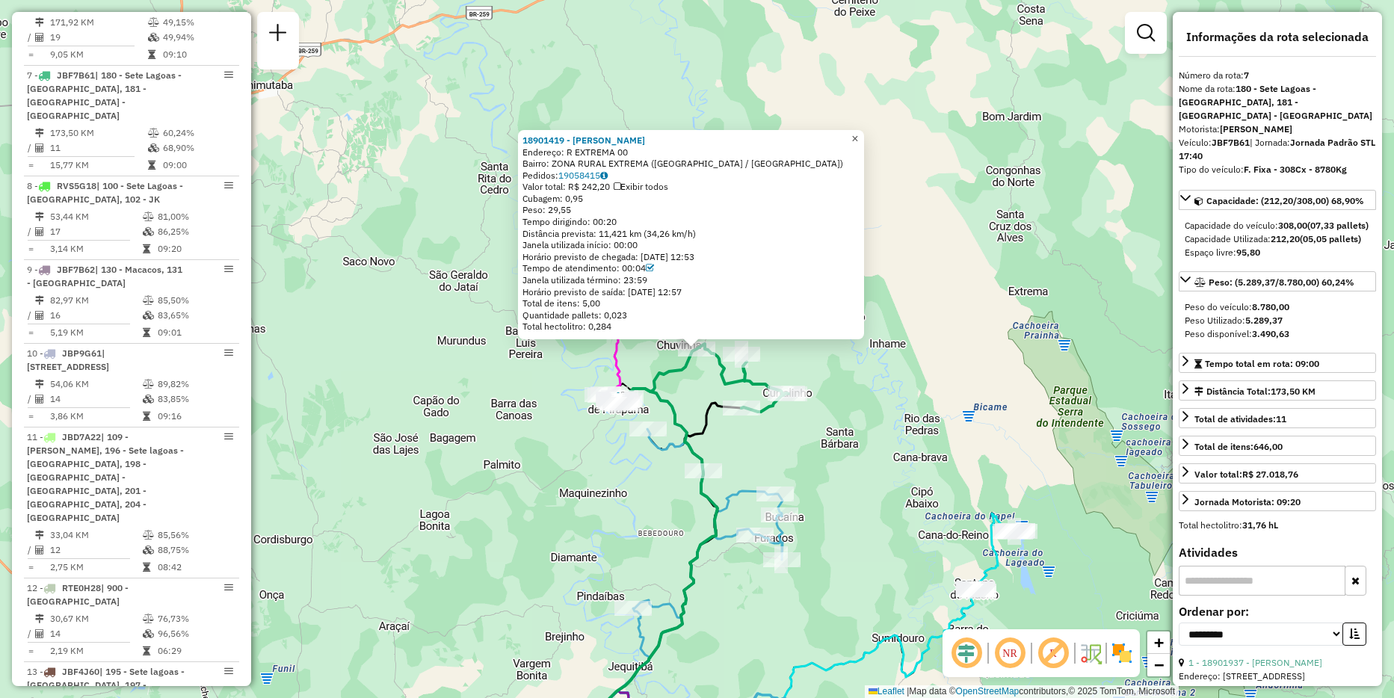
click at [858, 133] on span "×" at bounding box center [854, 138] width 7 height 13
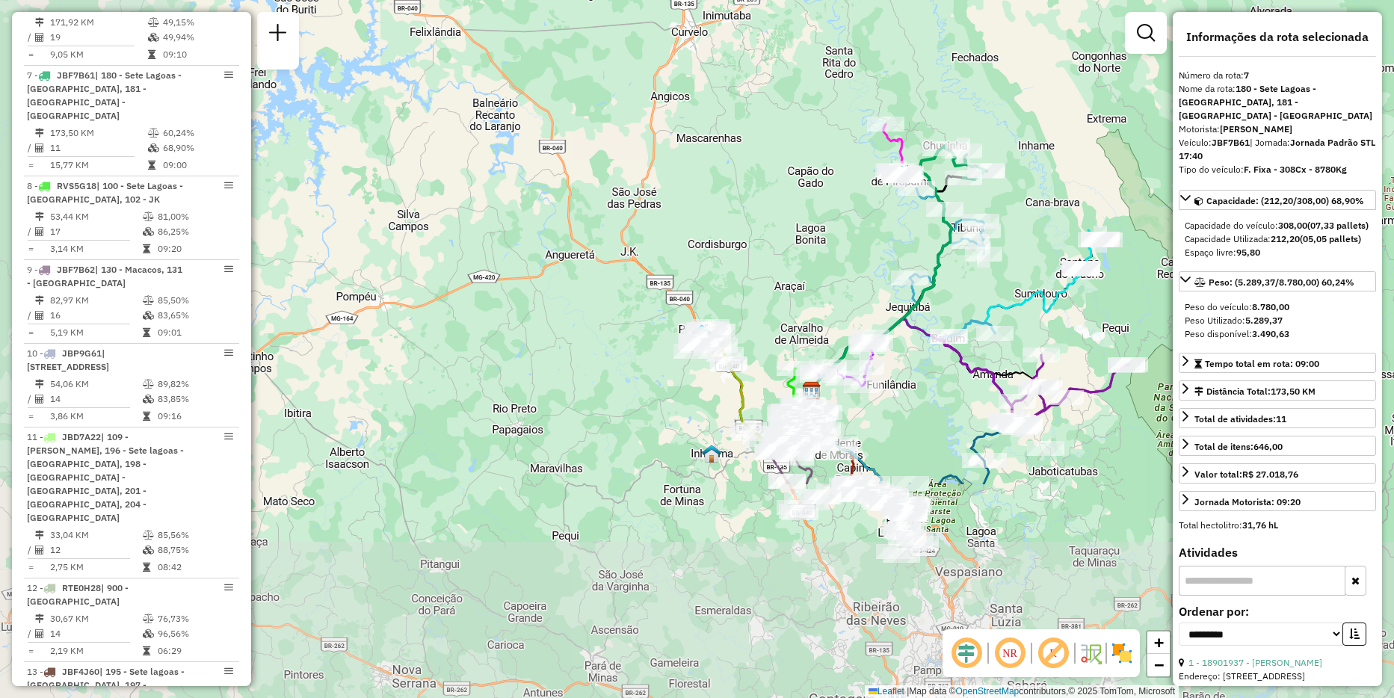
drag, startPoint x: 538, startPoint y: 572, endPoint x: 782, endPoint y: 287, distance: 375.2
click at [782, 287] on div "Janela de atendimento Grade de atendimento Capacidade Transportadoras Veículos …" at bounding box center [697, 349] width 1394 height 698
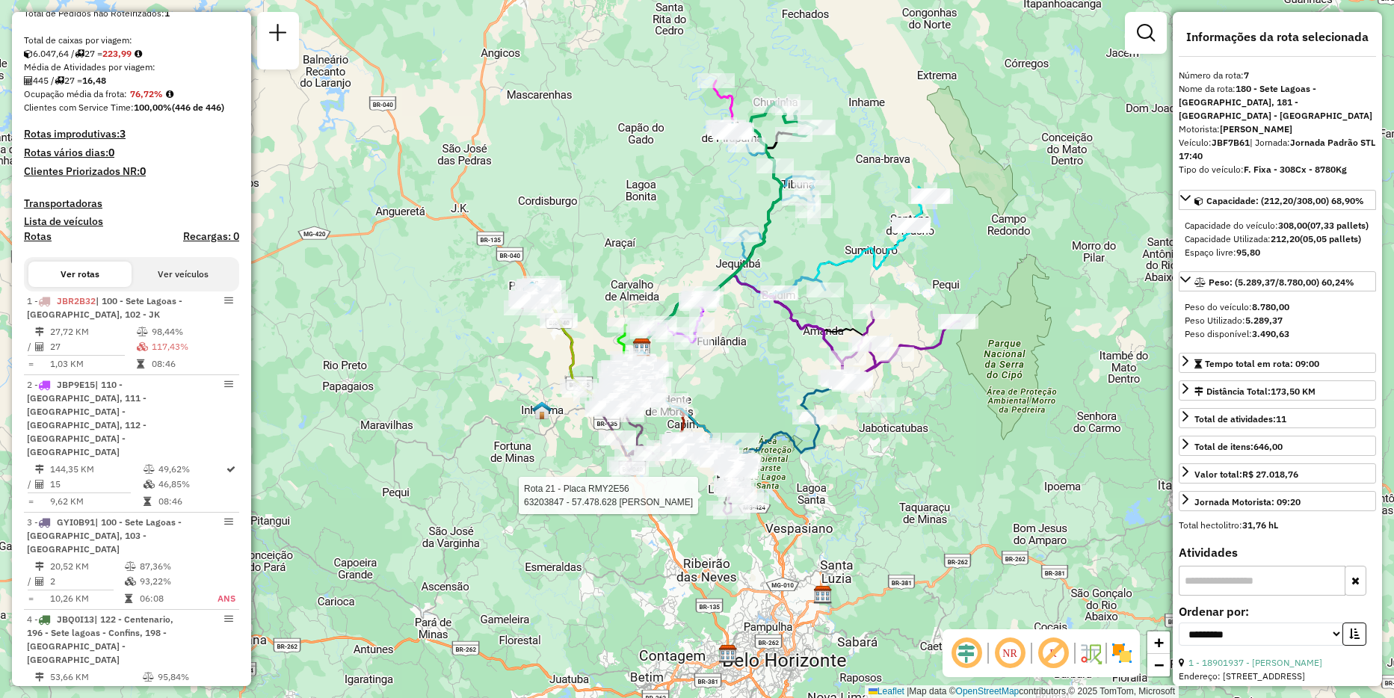
scroll to position [0, 0]
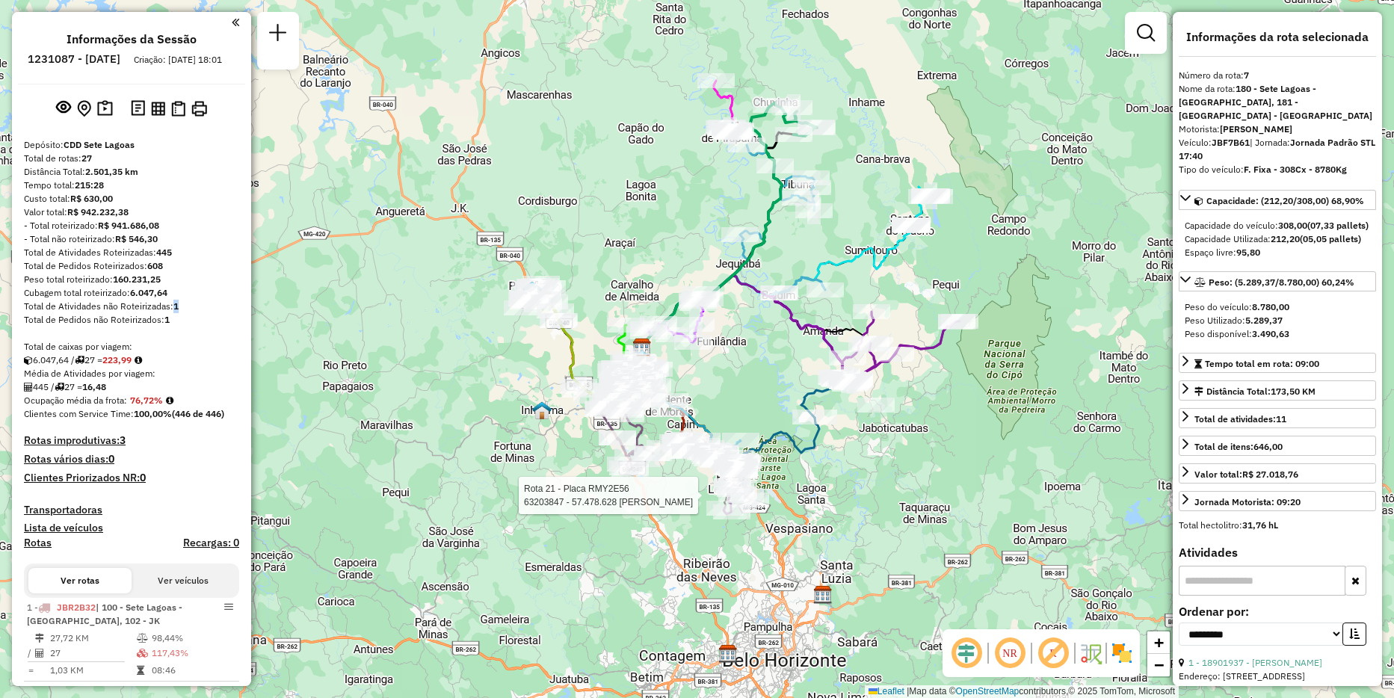
click at [176, 312] on strong "1" at bounding box center [175, 305] width 5 height 11
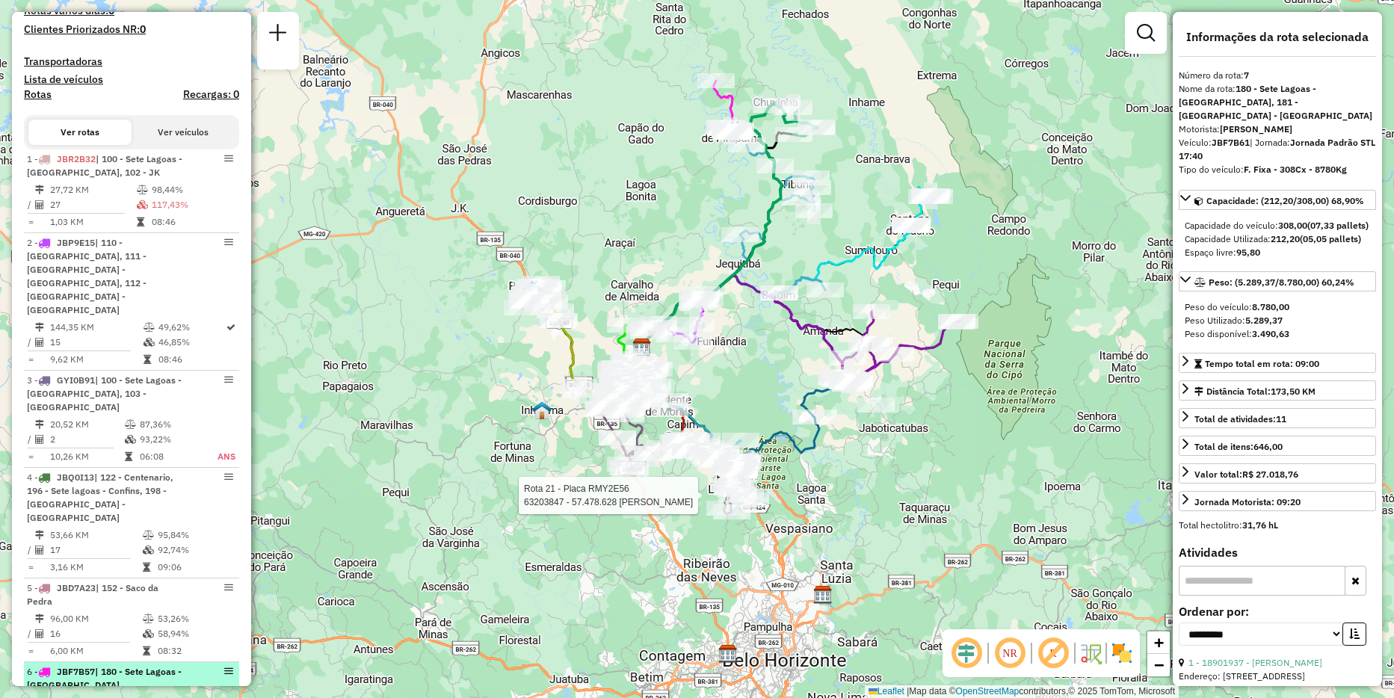
scroll to position [523, 0]
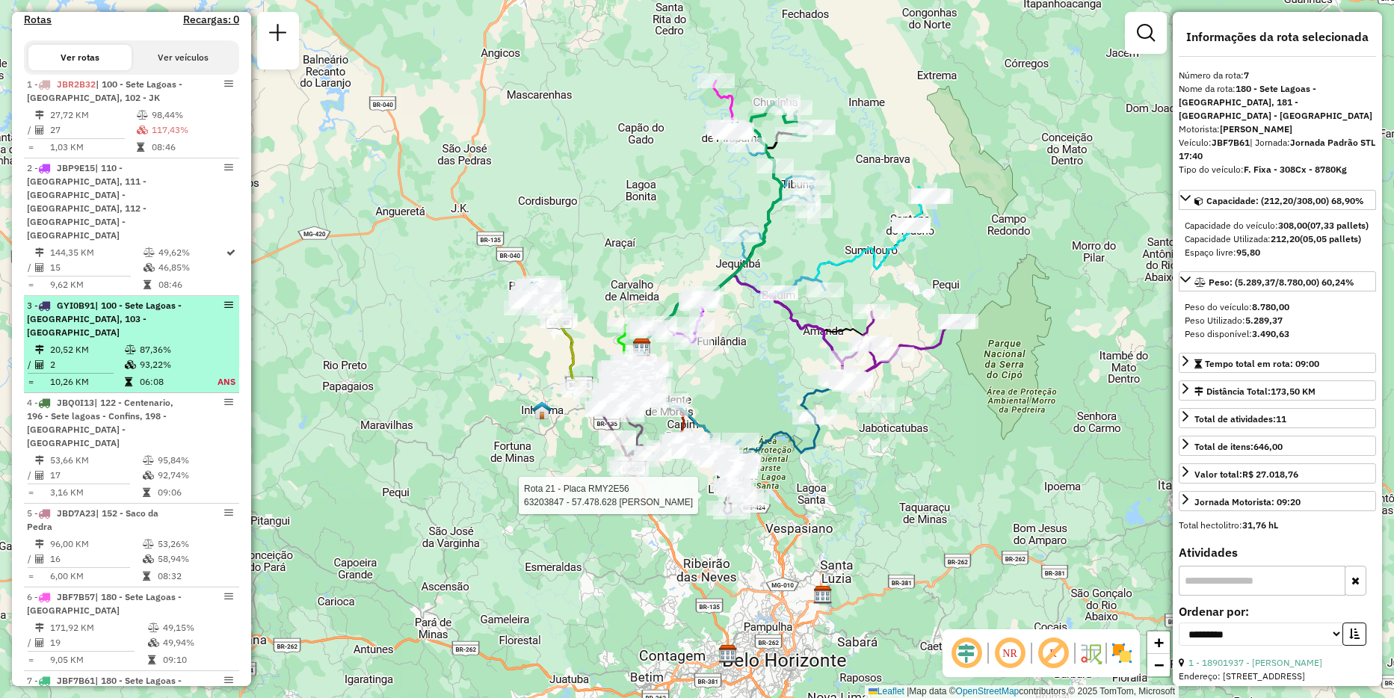
click at [175, 342] on td "87,36%" at bounding box center [169, 349] width 61 height 15
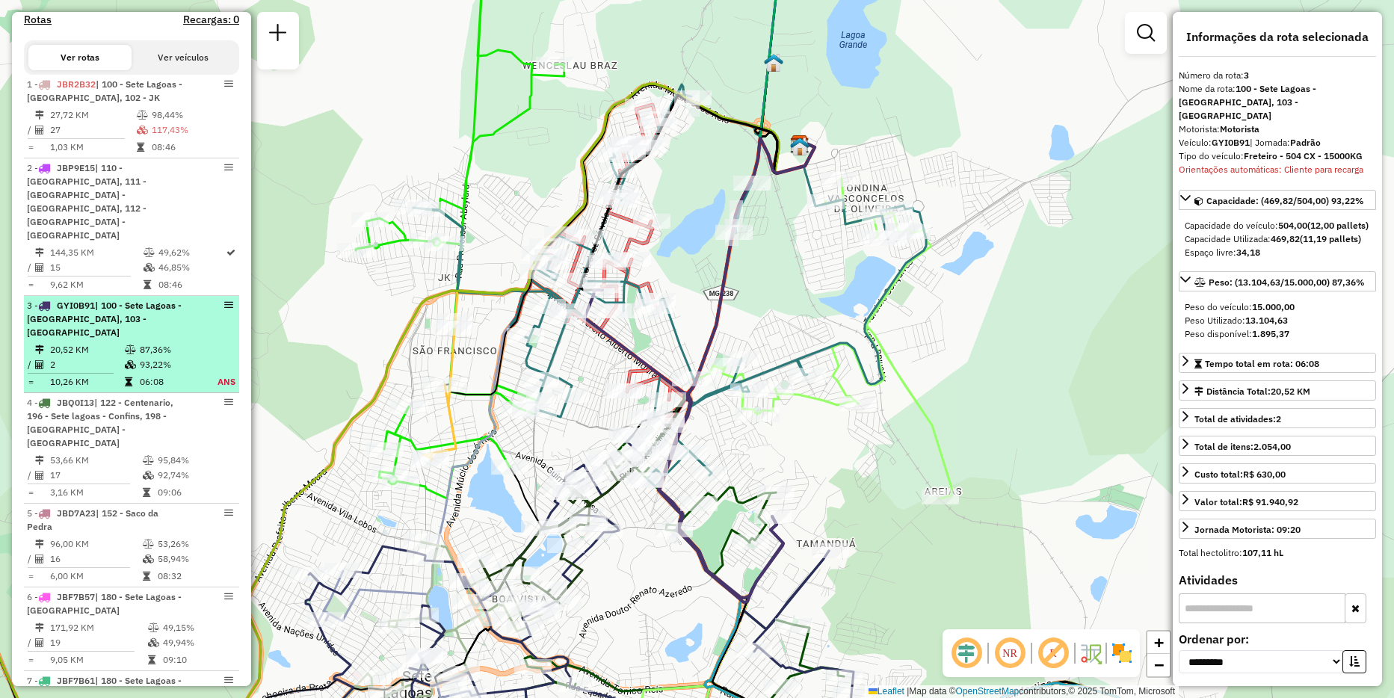
click at [176, 342] on td "87,36%" at bounding box center [169, 349] width 61 height 15
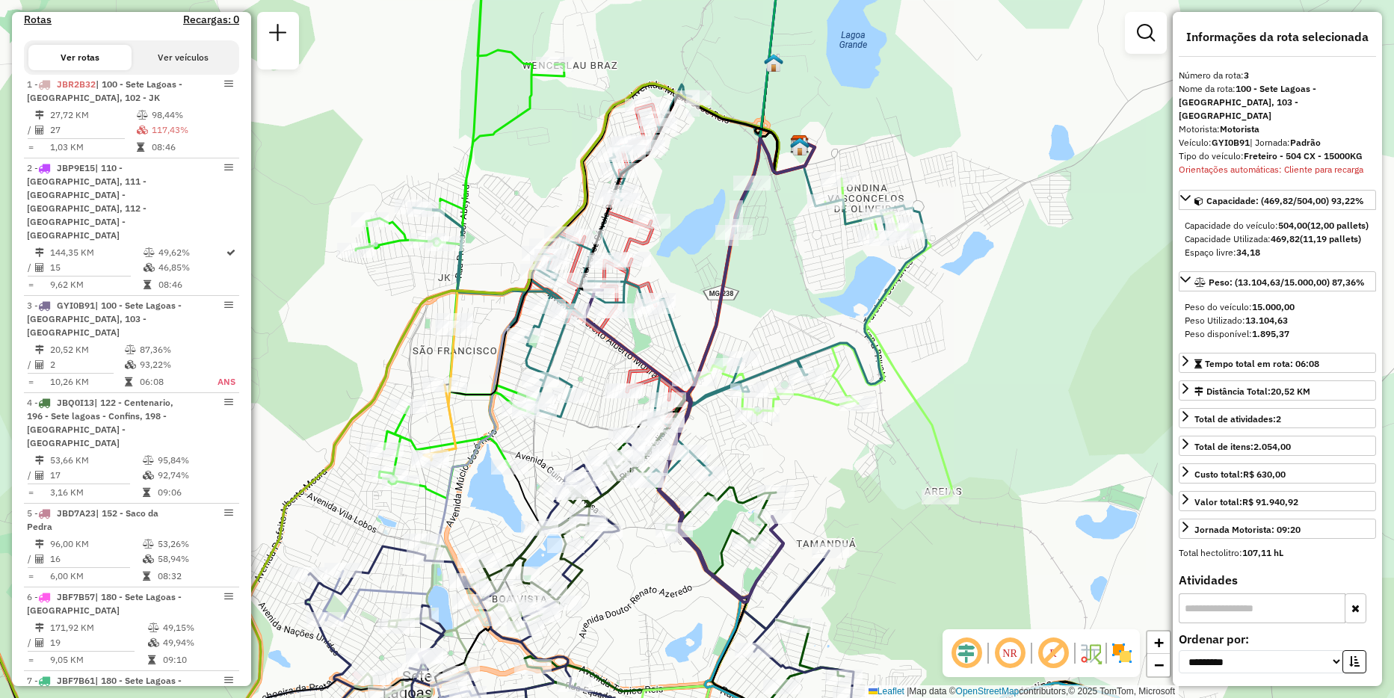
click at [723, 303] on icon at bounding box center [736, 370] width 156 height 464
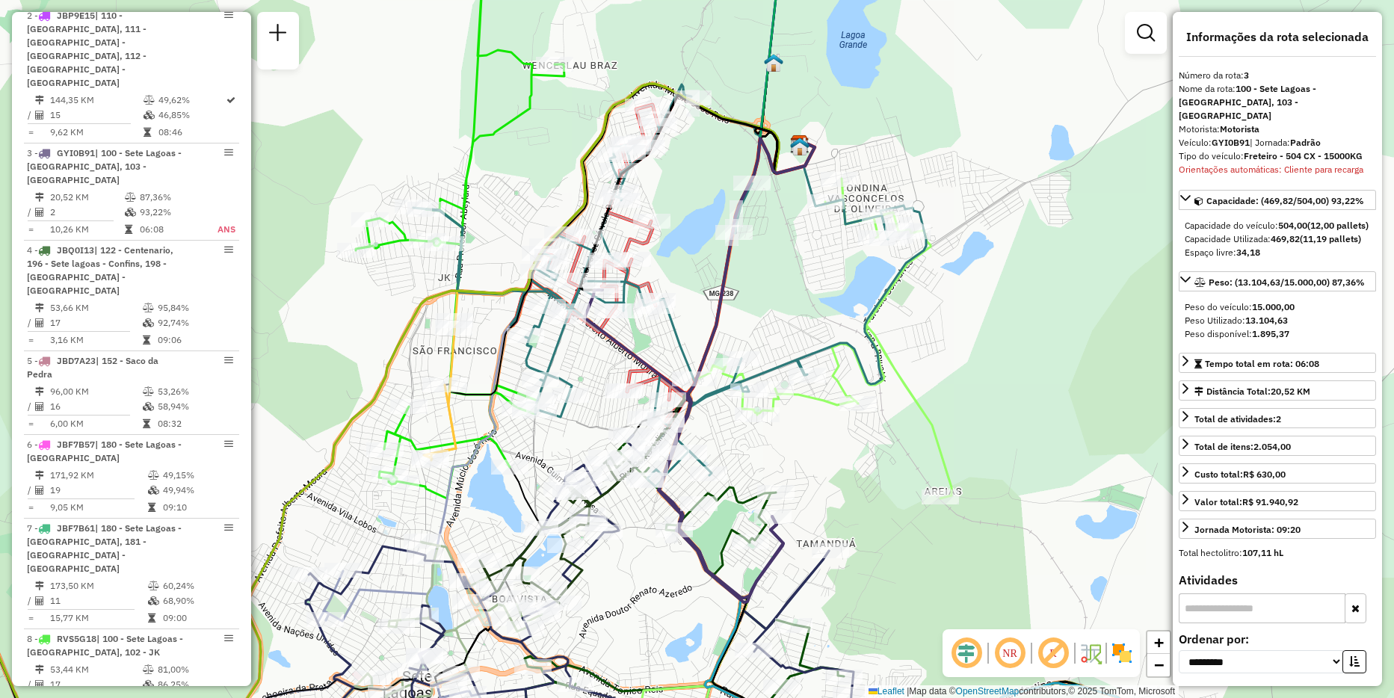
scroll to position [780, 0]
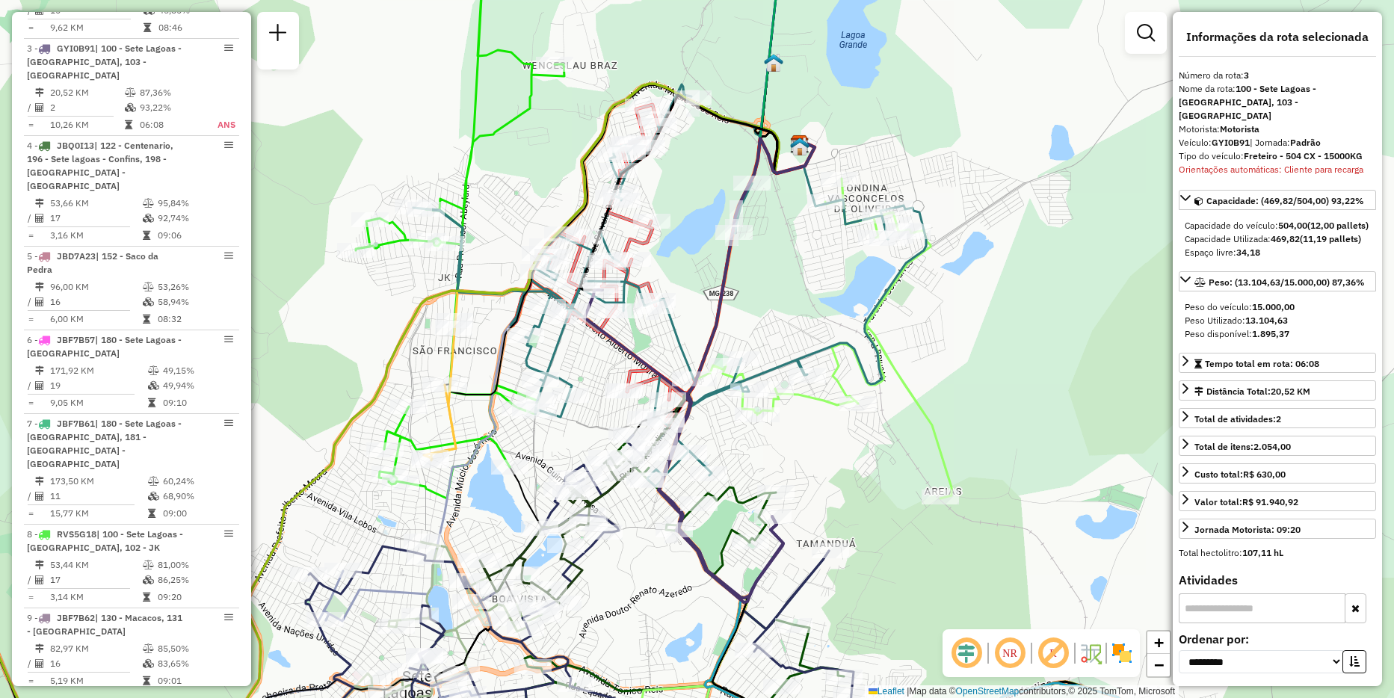
click at [723, 303] on icon at bounding box center [736, 370] width 156 height 464
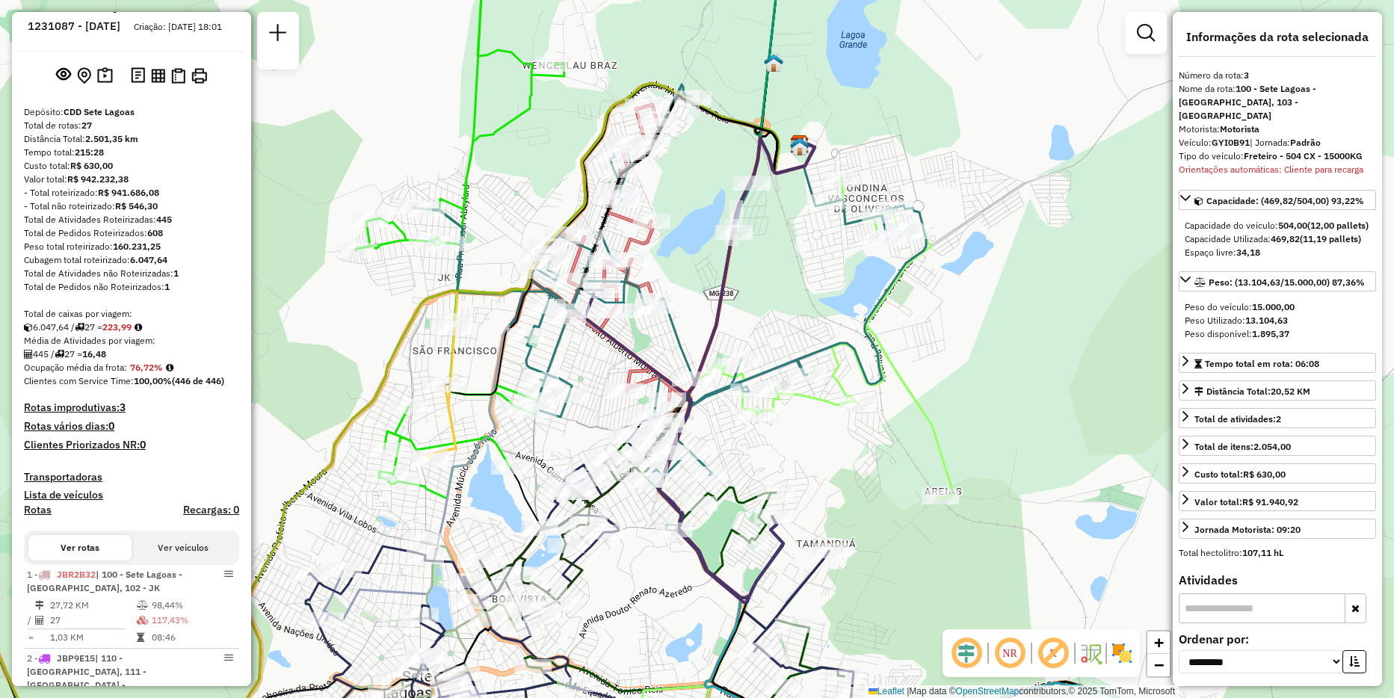
scroll to position [332, 0]
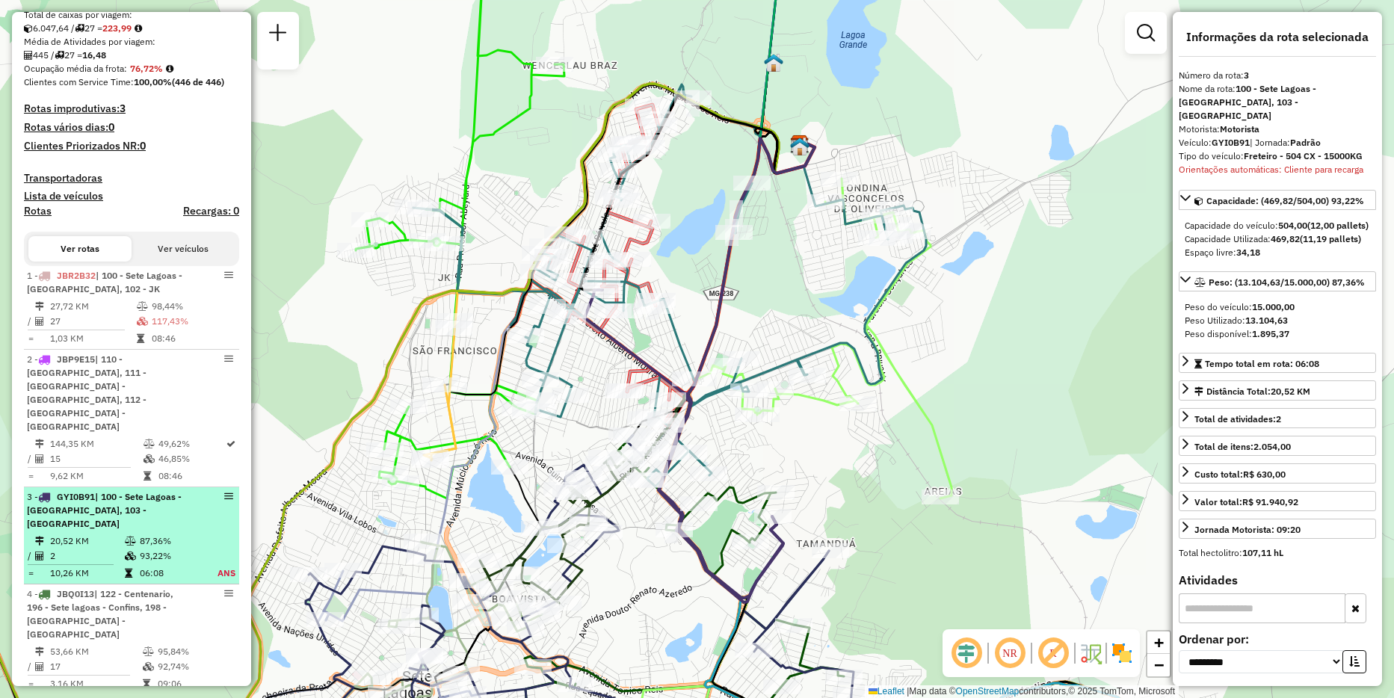
click at [150, 491] on span "| 100 - Sete Lagoas - Wenceslau, 103 - Tamandua" at bounding box center [104, 510] width 155 height 38
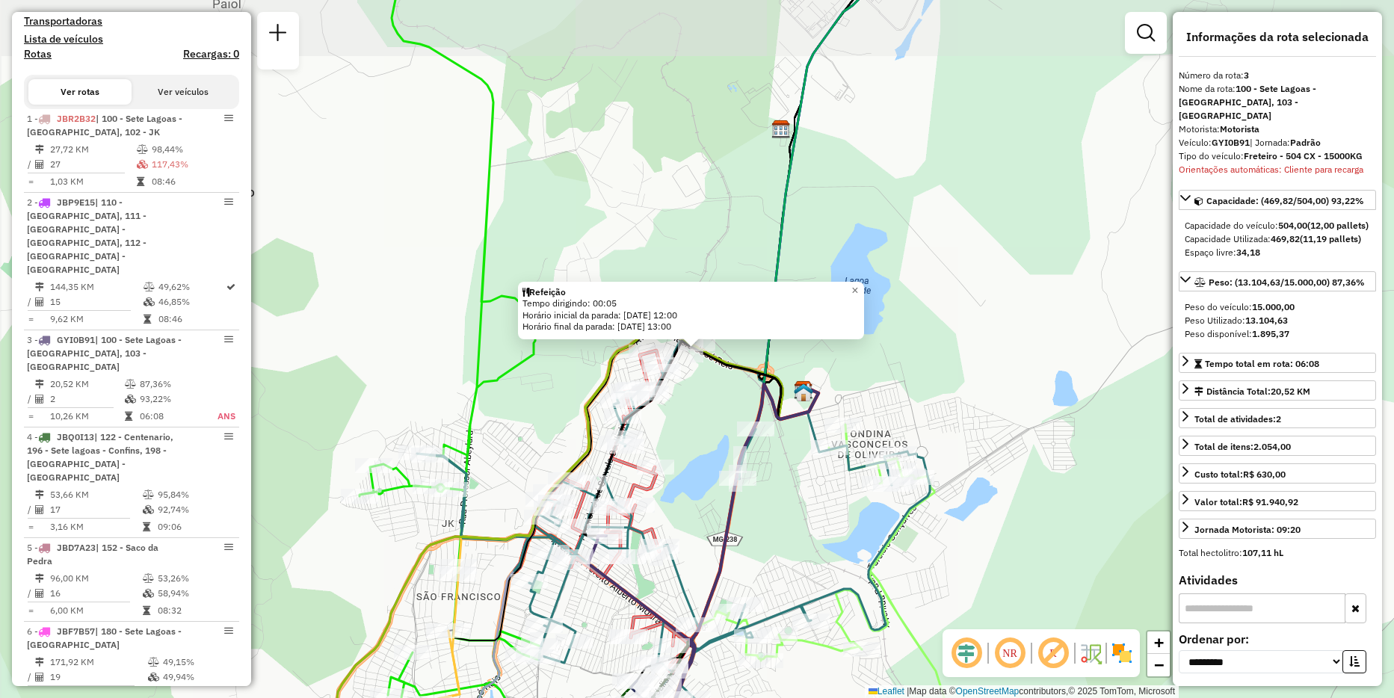
scroll to position [780, 0]
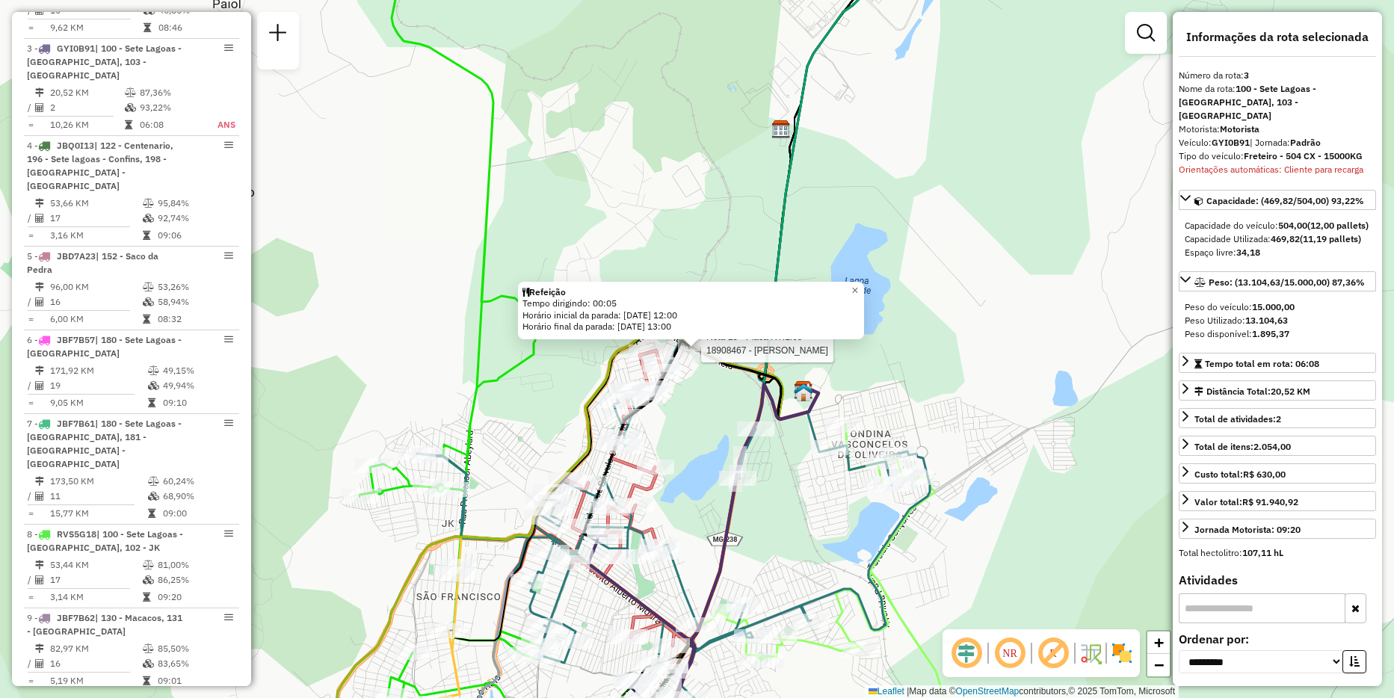
drag, startPoint x: 699, startPoint y: 342, endPoint x: 688, endPoint y: 351, distance: 13.8
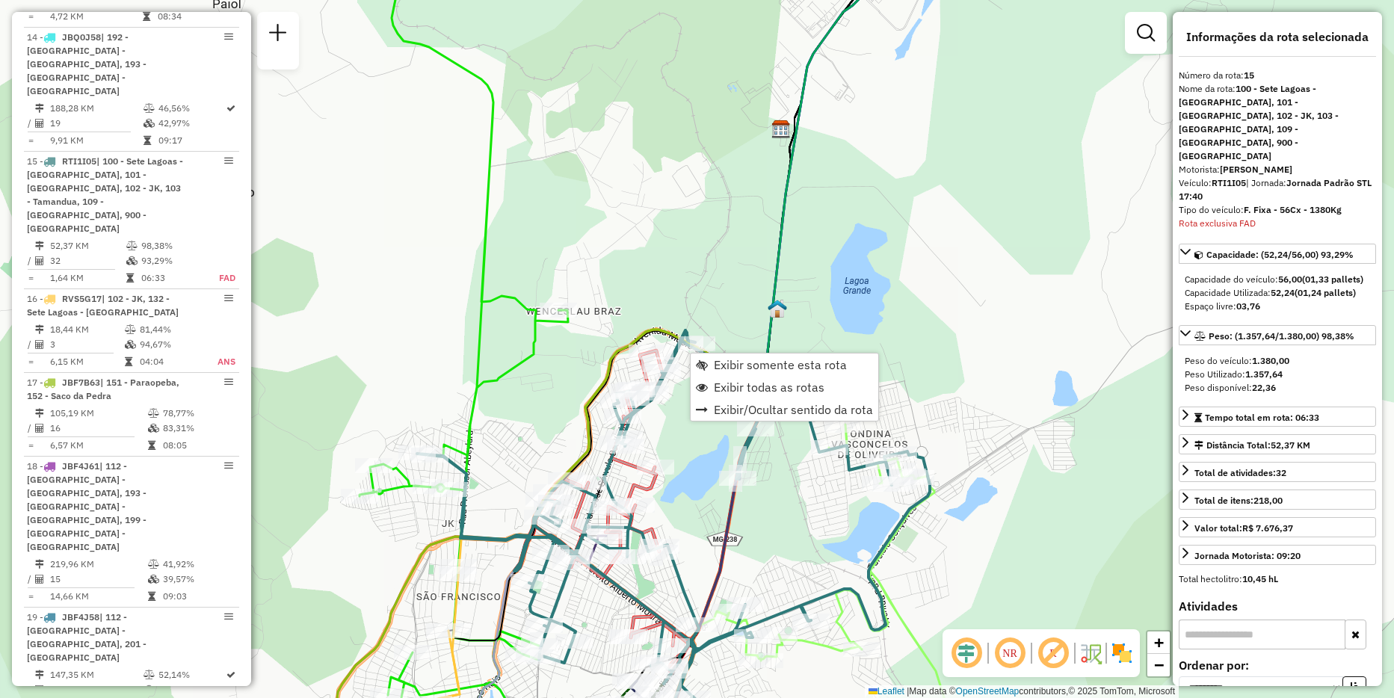
scroll to position [1878, 0]
click at [721, 361] on span "Exibir somente esta rota" at bounding box center [780, 365] width 133 height 12
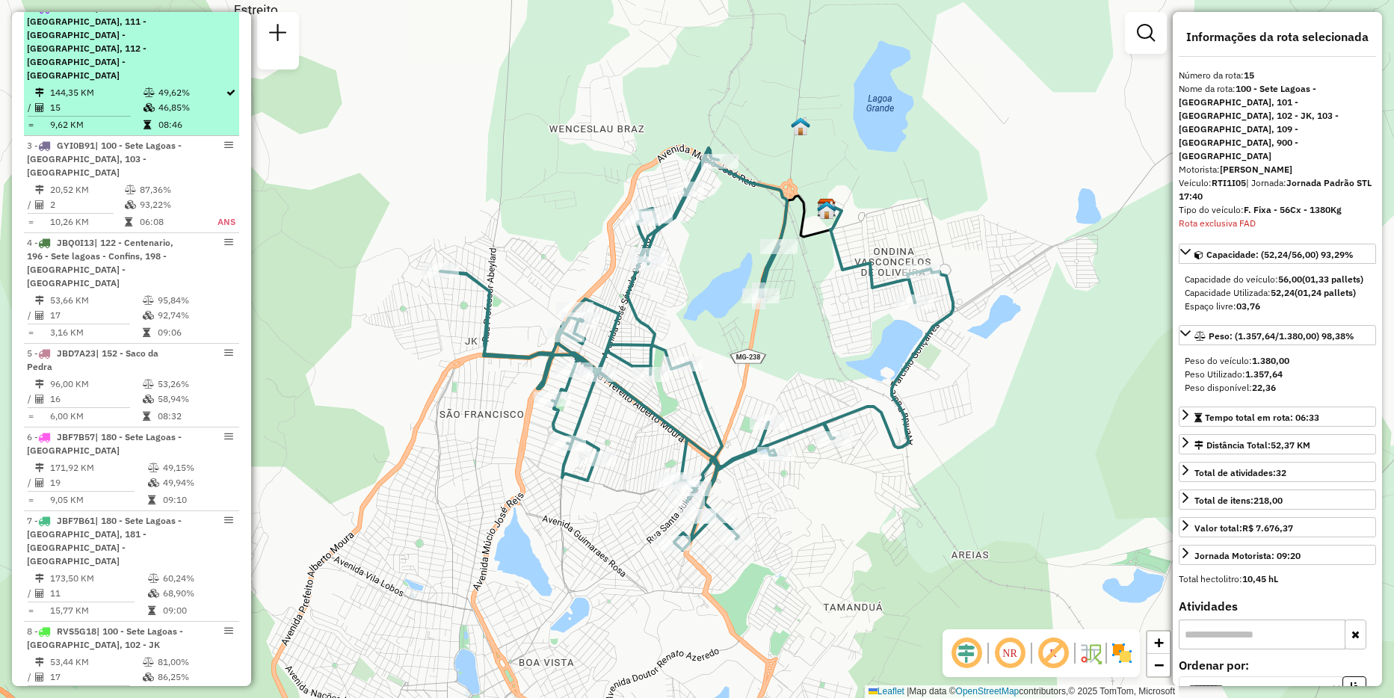
scroll to position [309, 0]
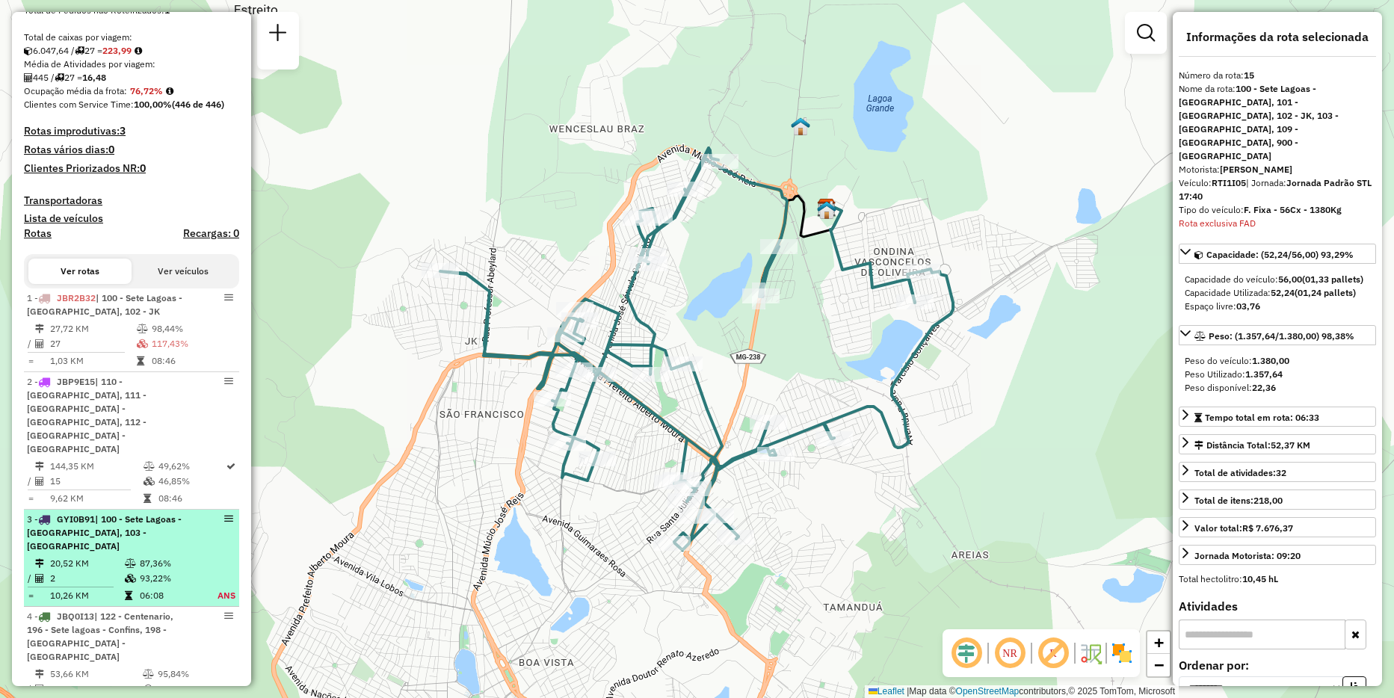
click at [196, 514] on div at bounding box center [210, 518] width 45 height 9
